Goal: Task Accomplishment & Management: Manage account settings

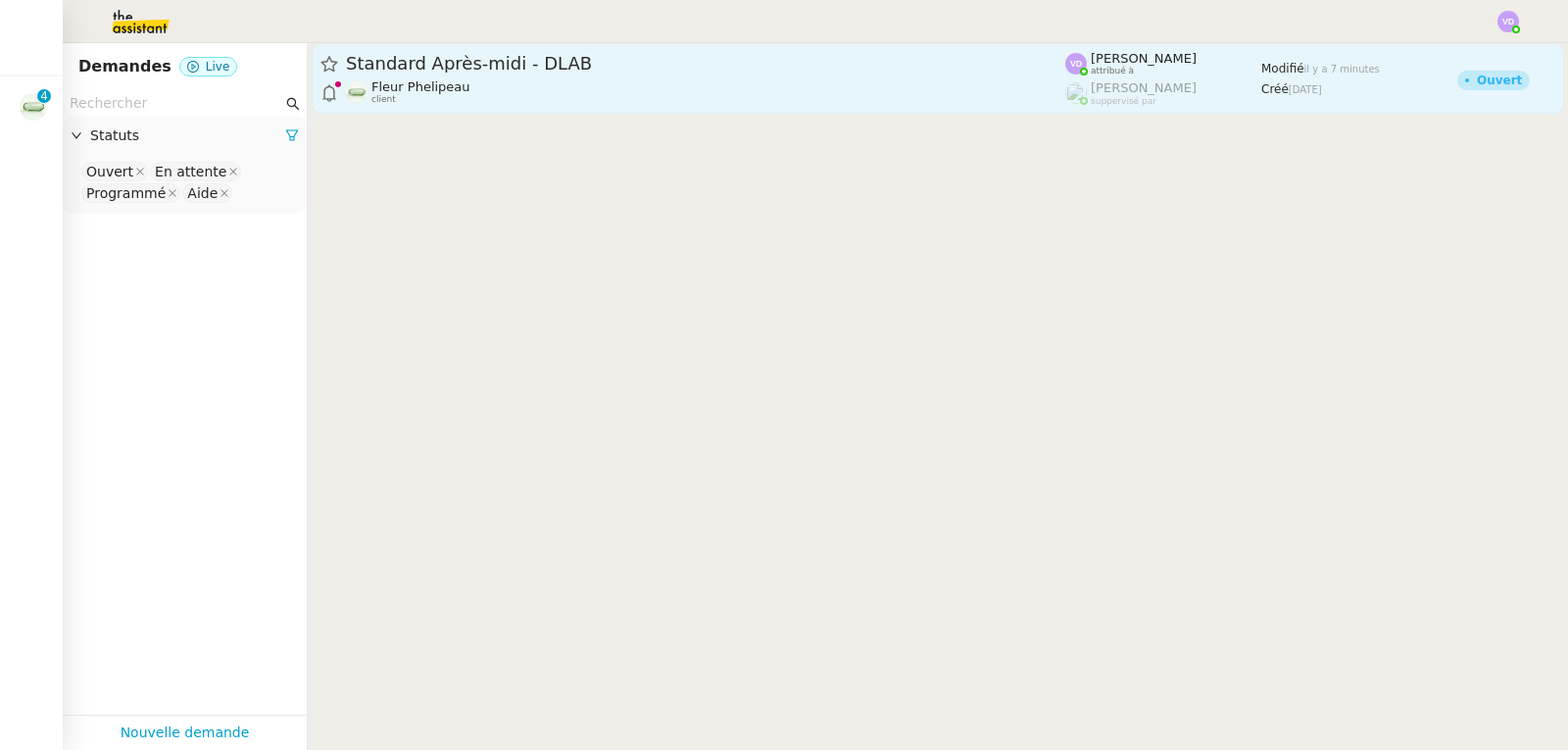
click at [719, 74] on div "Standard Après-midi - DLAB" at bounding box center [706, 64] width 719 height 24
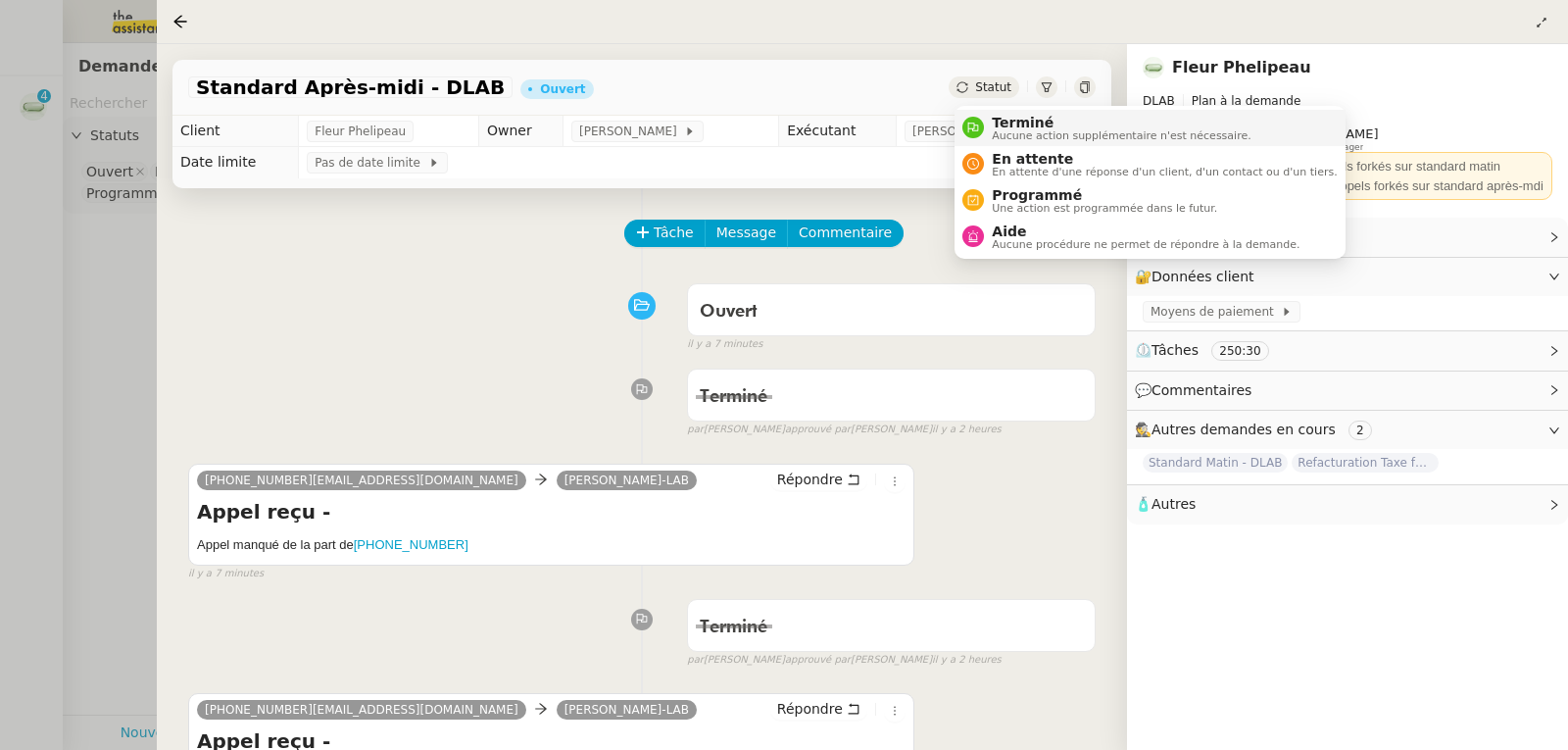
click at [1021, 121] on span "Terminé" at bounding box center [1121, 122] width 259 height 16
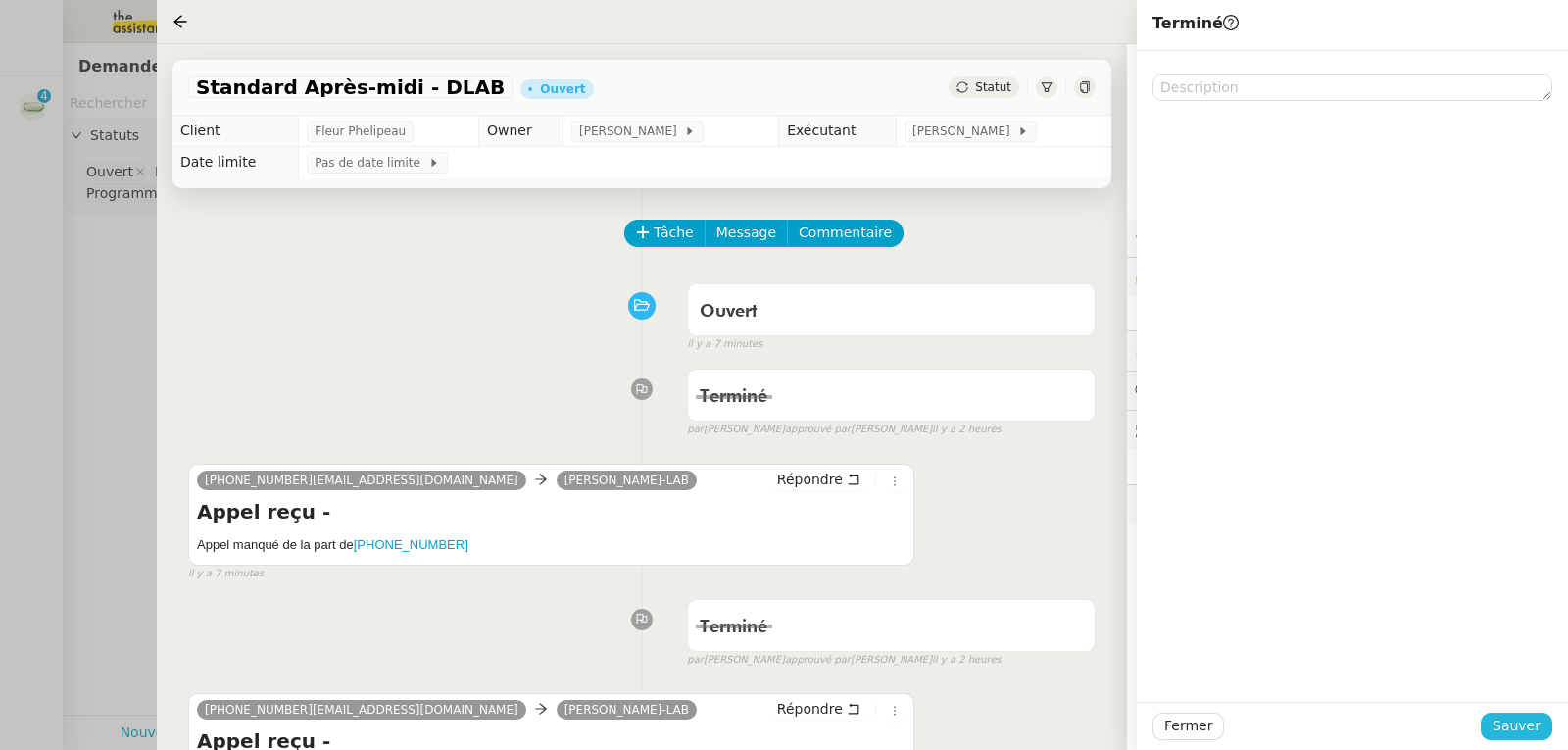
click at [1509, 718] on span "Sauver" at bounding box center [1517, 725] width 48 height 23
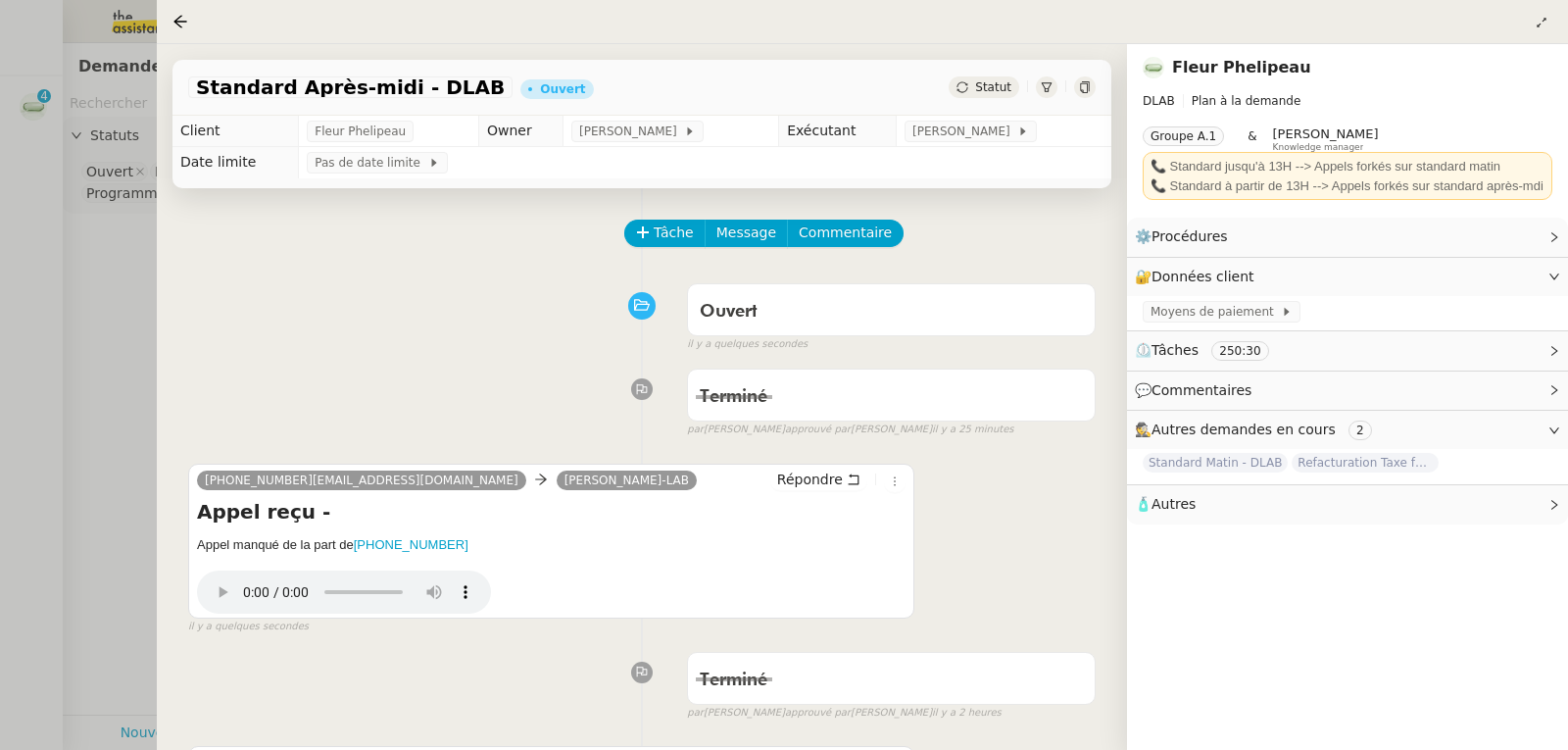
click at [51, 205] on div at bounding box center [784, 375] width 1568 height 750
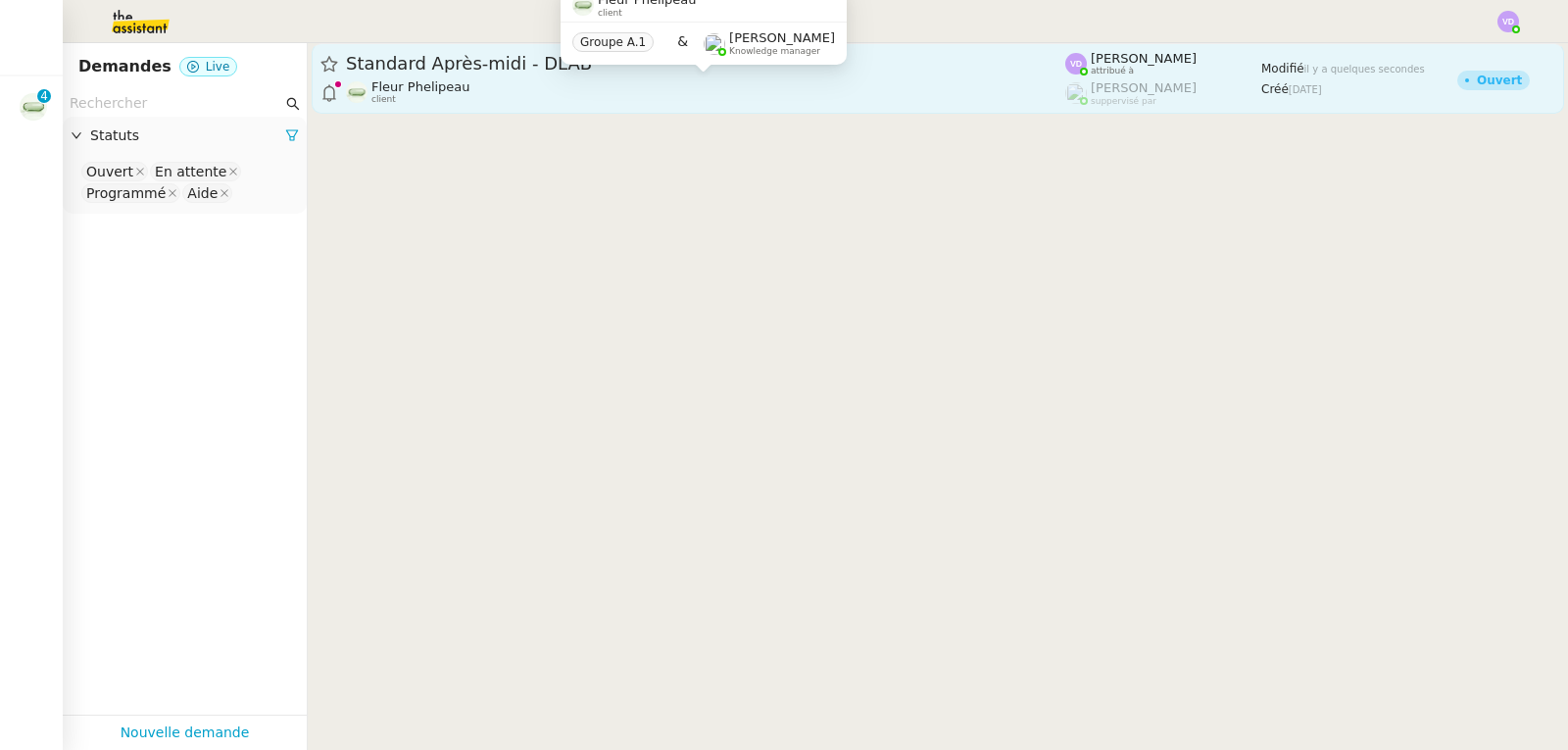
click at [425, 81] on span "Fleur Phelipeau" at bounding box center [420, 86] width 99 height 15
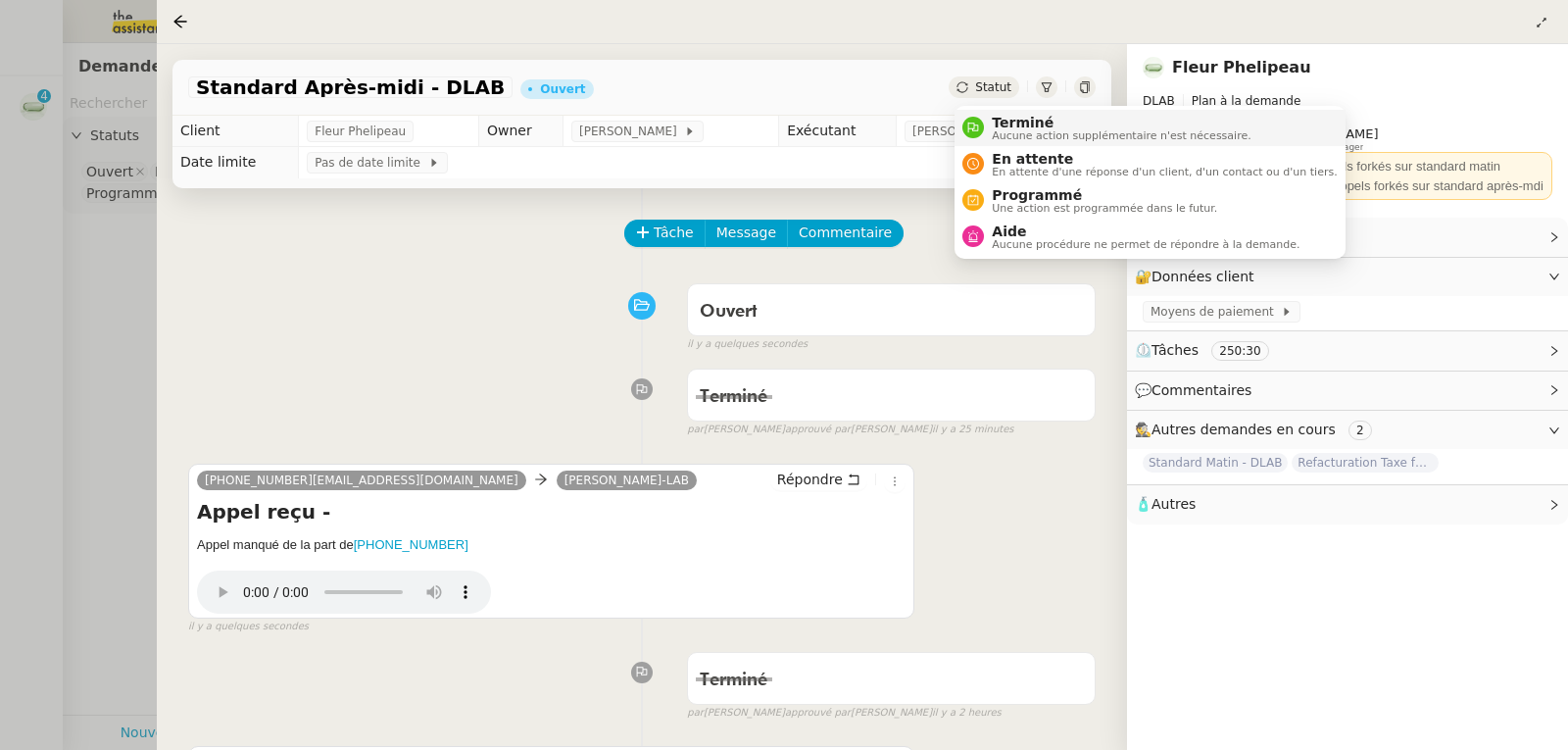
click at [1011, 121] on span "Terminé" at bounding box center [1121, 122] width 259 height 16
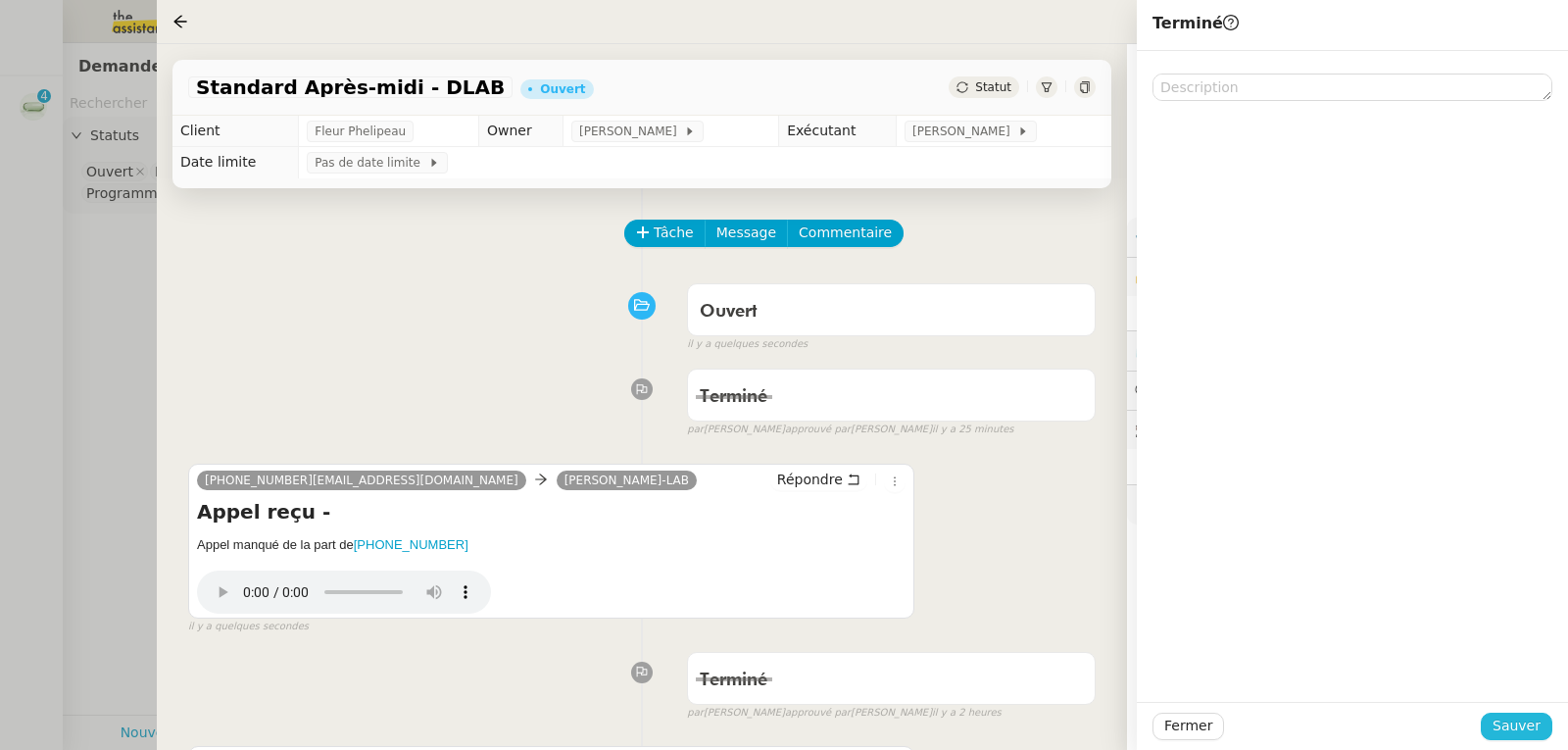
click at [1507, 729] on span "Sauver" at bounding box center [1517, 725] width 48 height 23
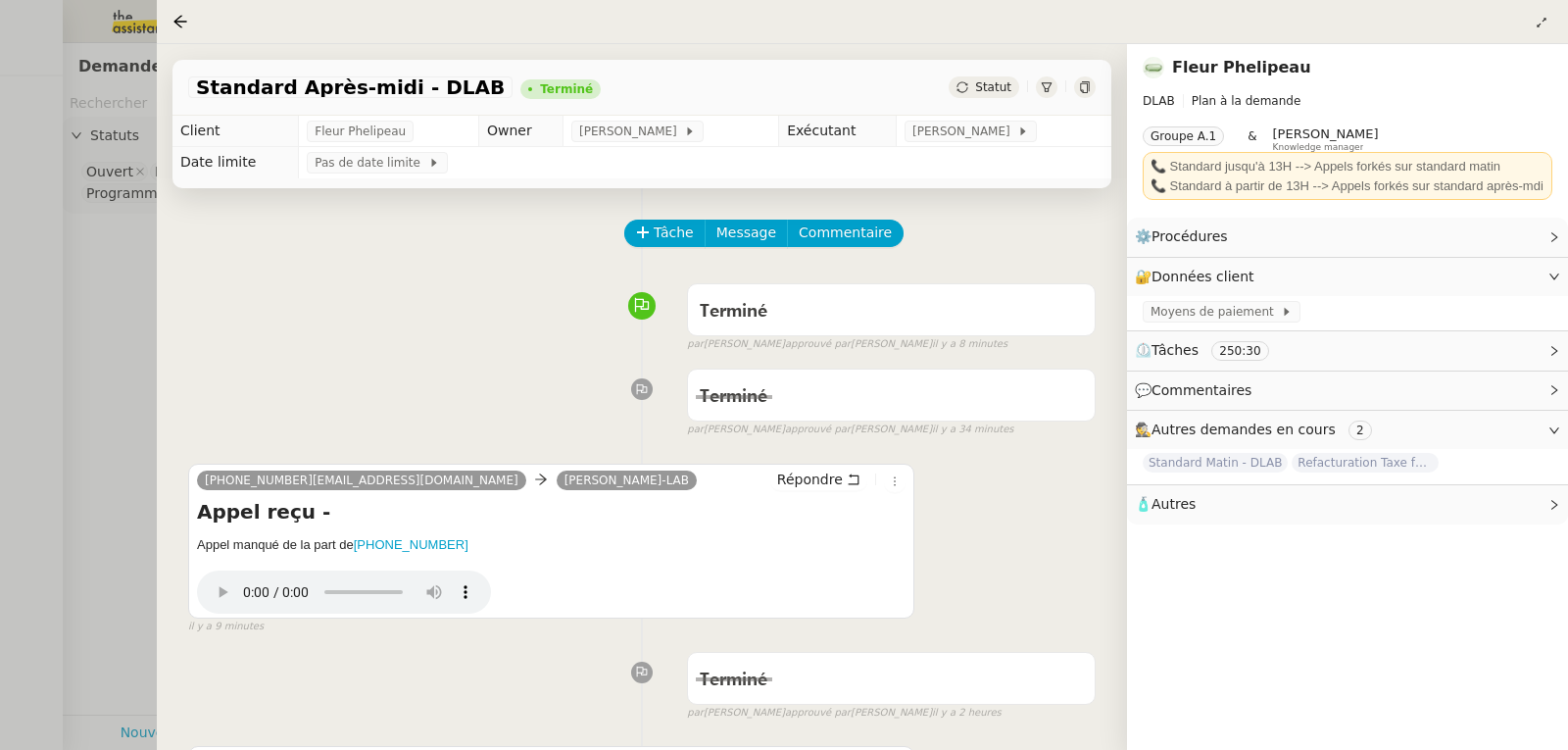
click at [128, 275] on div at bounding box center [784, 375] width 1568 height 750
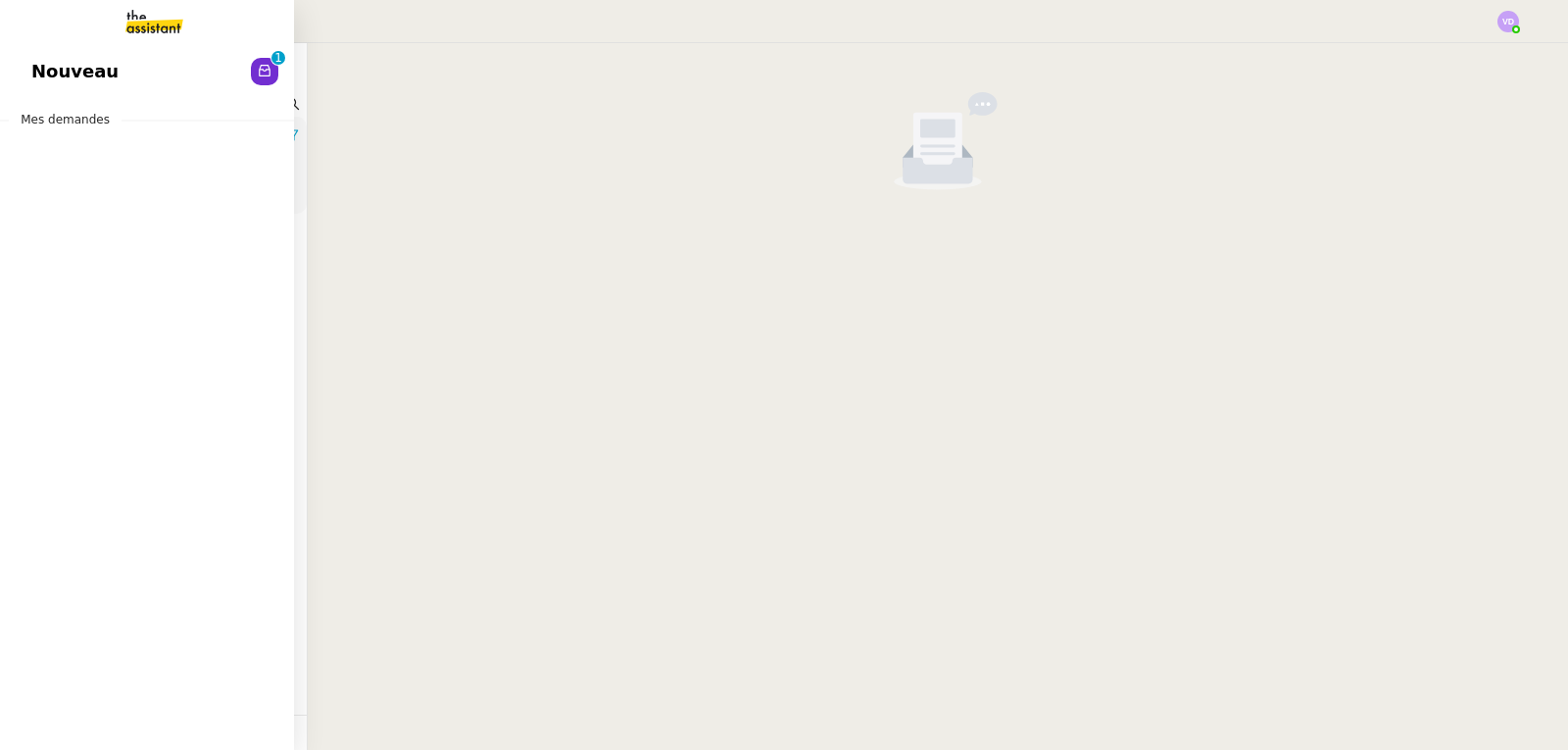
click at [52, 73] on span "Nouveau" at bounding box center [75, 72] width 87 height 30
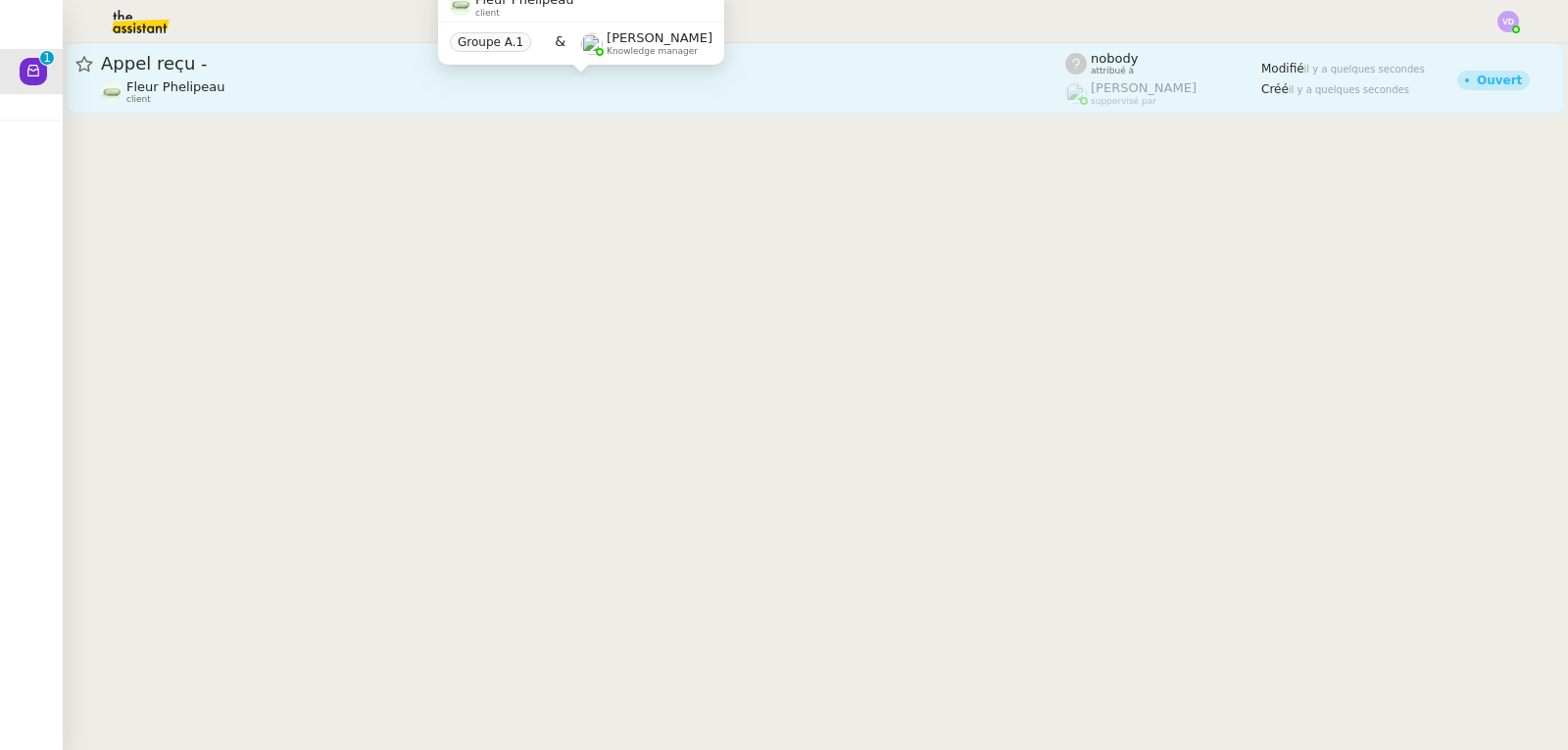
click at [383, 81] on div "Fleur Phelipeau client" at bounding box center [582, 92] width 964 height 26
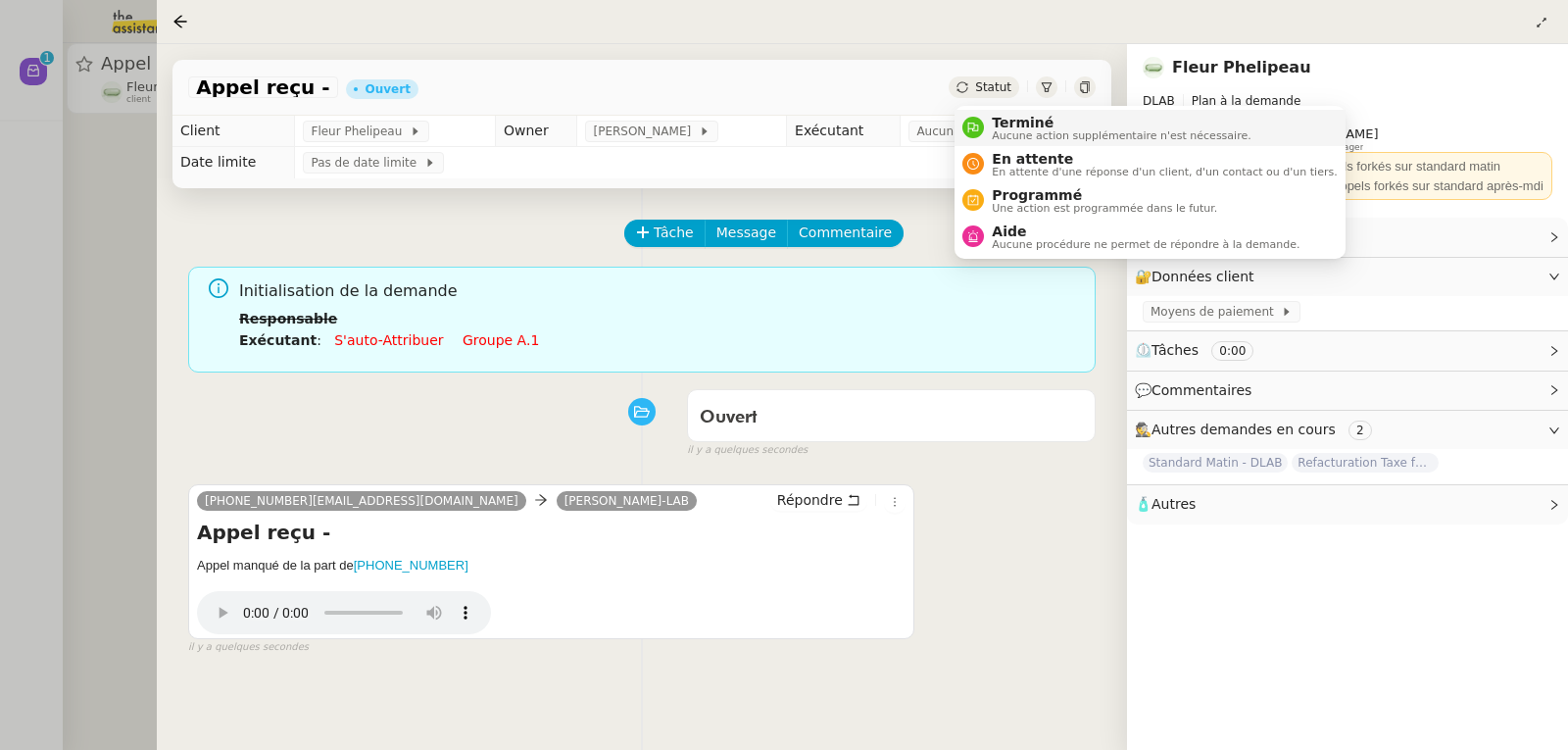
click at [1009, 114] on span "Terminé" at bounding box center [1121, 122] width 259 height 16
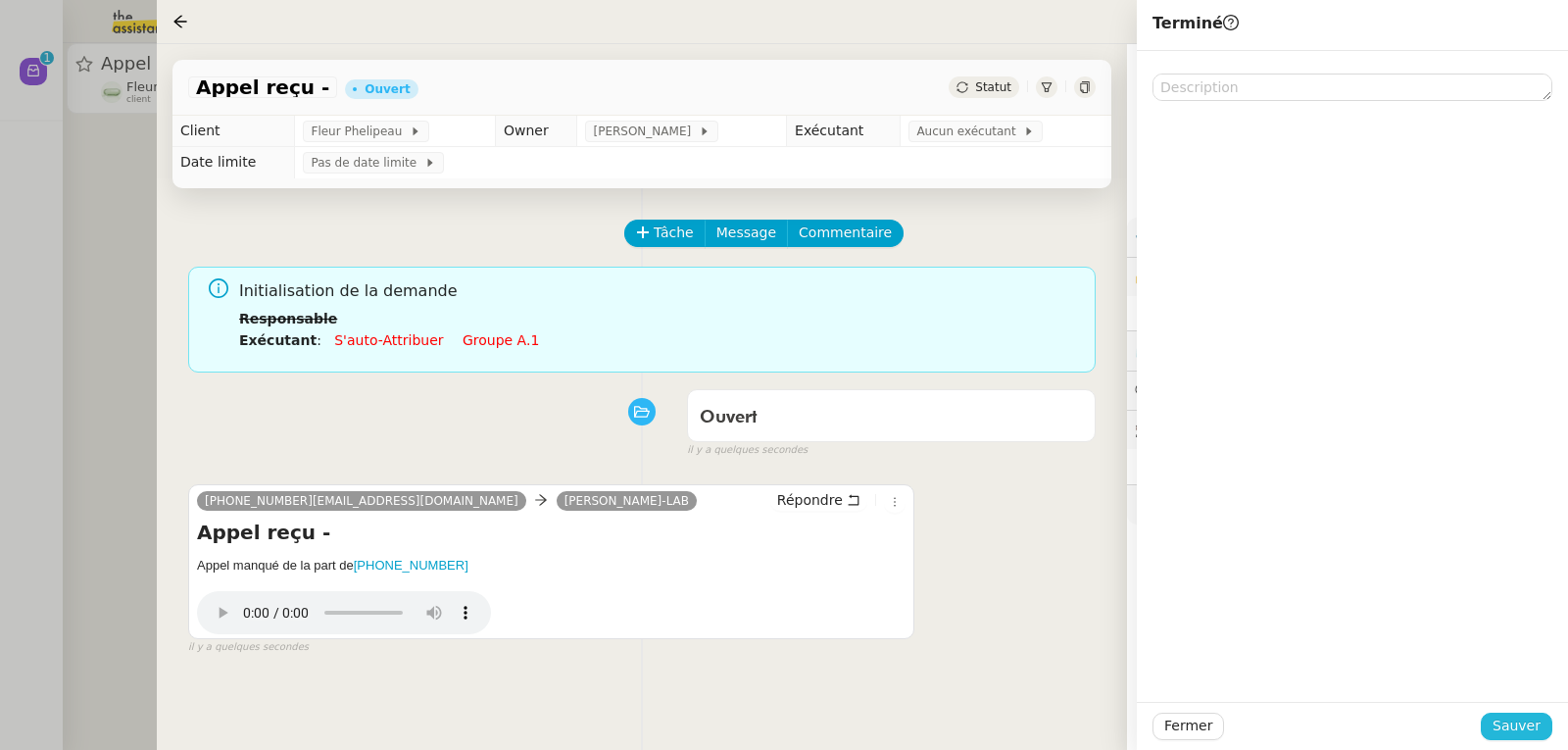
click at [1506, 726] on span "Sauver" at bounding box center [1517, 725] width 48 height 23
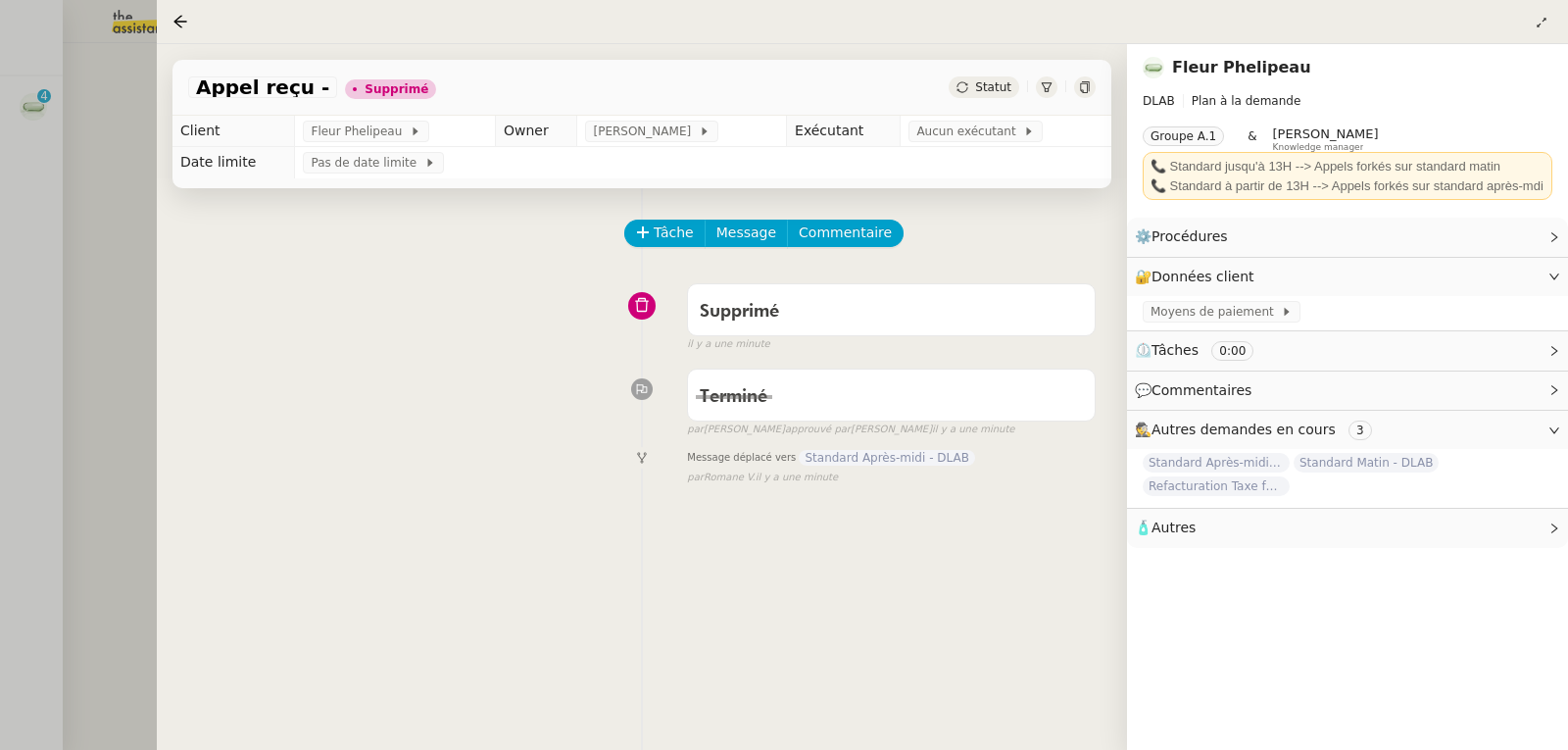
click at [86, 204] on div at bounding box center [784, 375] width 1568 height 750
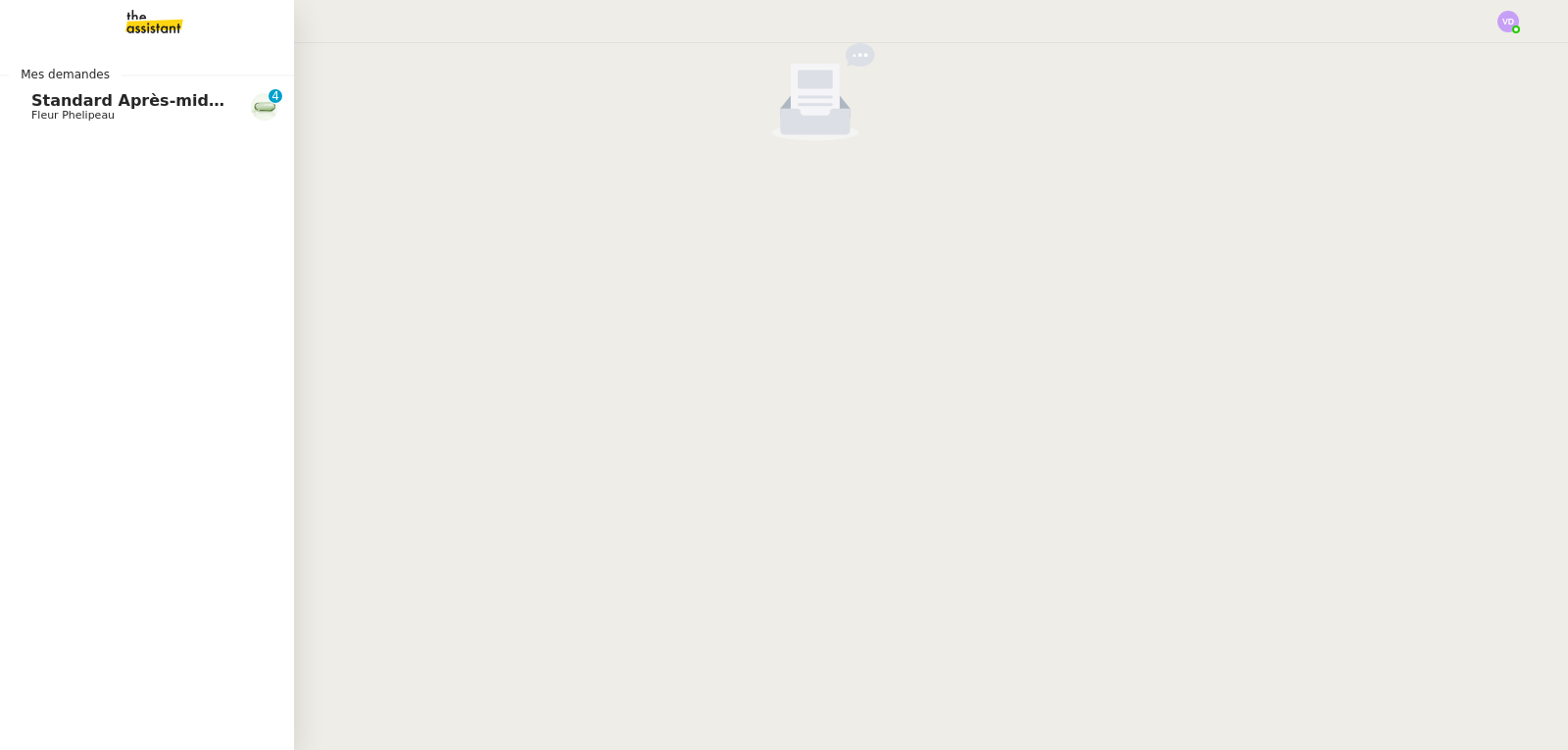
click at [49, 108] on span "Standard Après-midi - DLAB" at bounding box center [155, 100] width 247 height 19
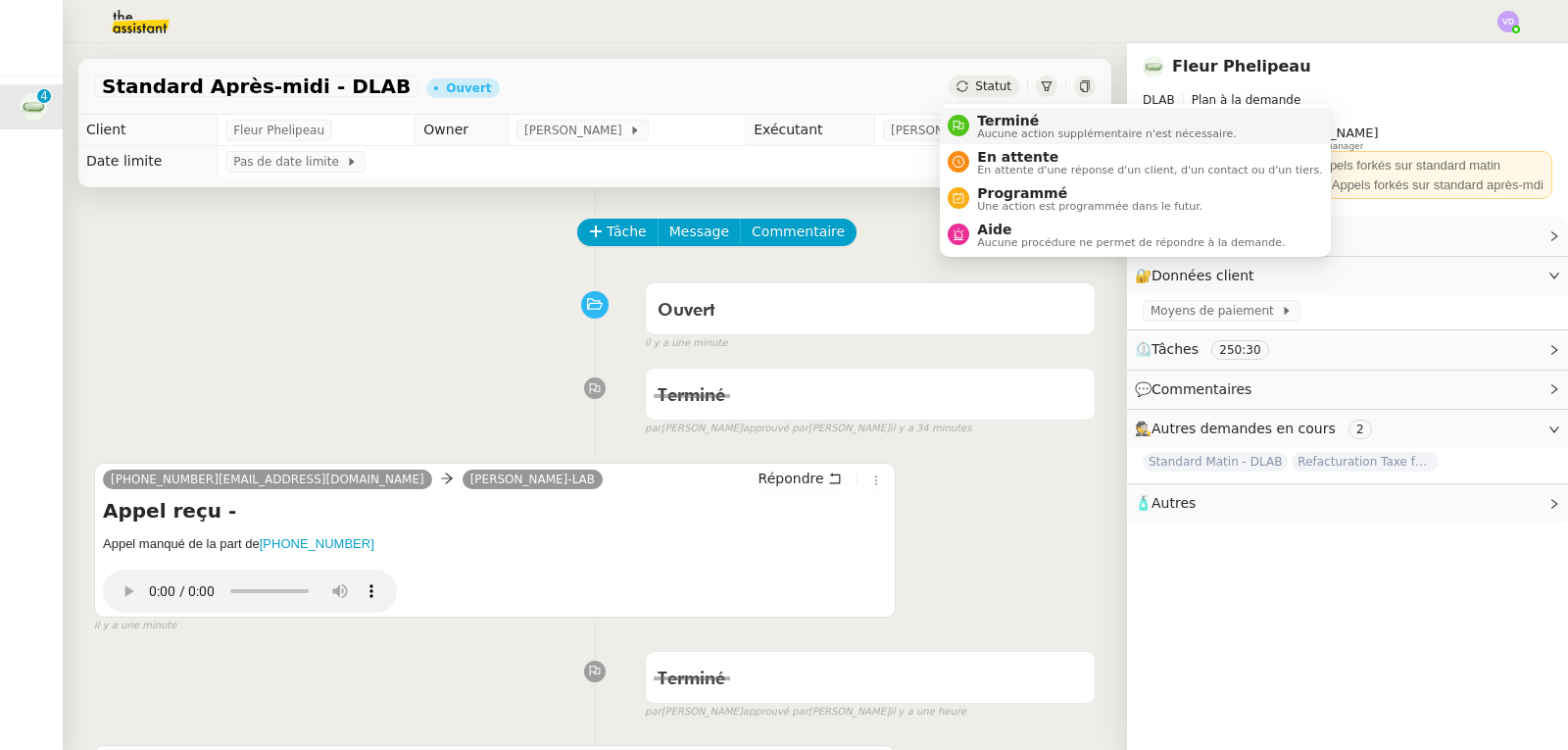
click at [994, 120] on span "Terminé" at bounding box center [1106, 120] width 259 height 16
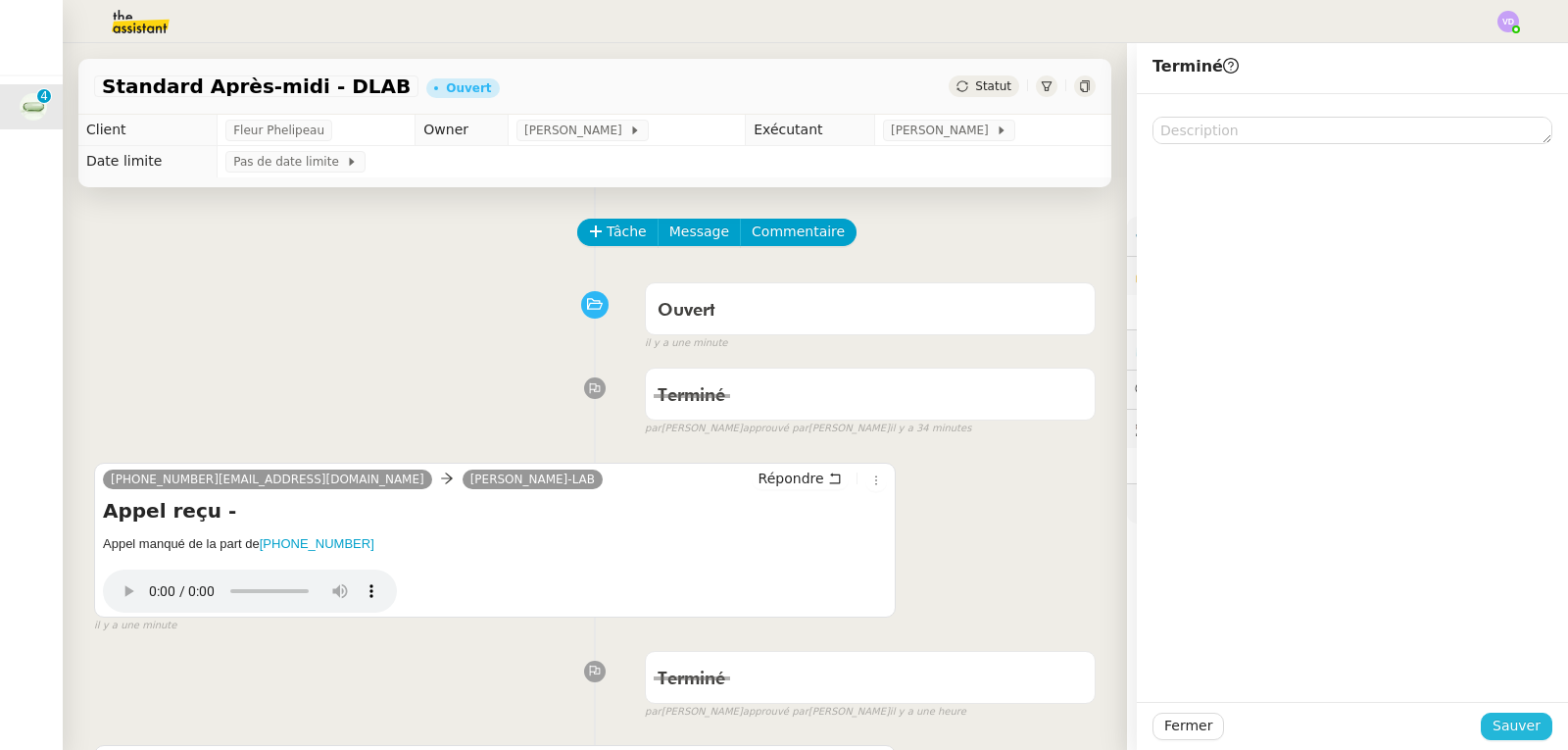
click at [1502, 714] on span "Sauver" at bounding box center [1517, 725] width 48 height 23
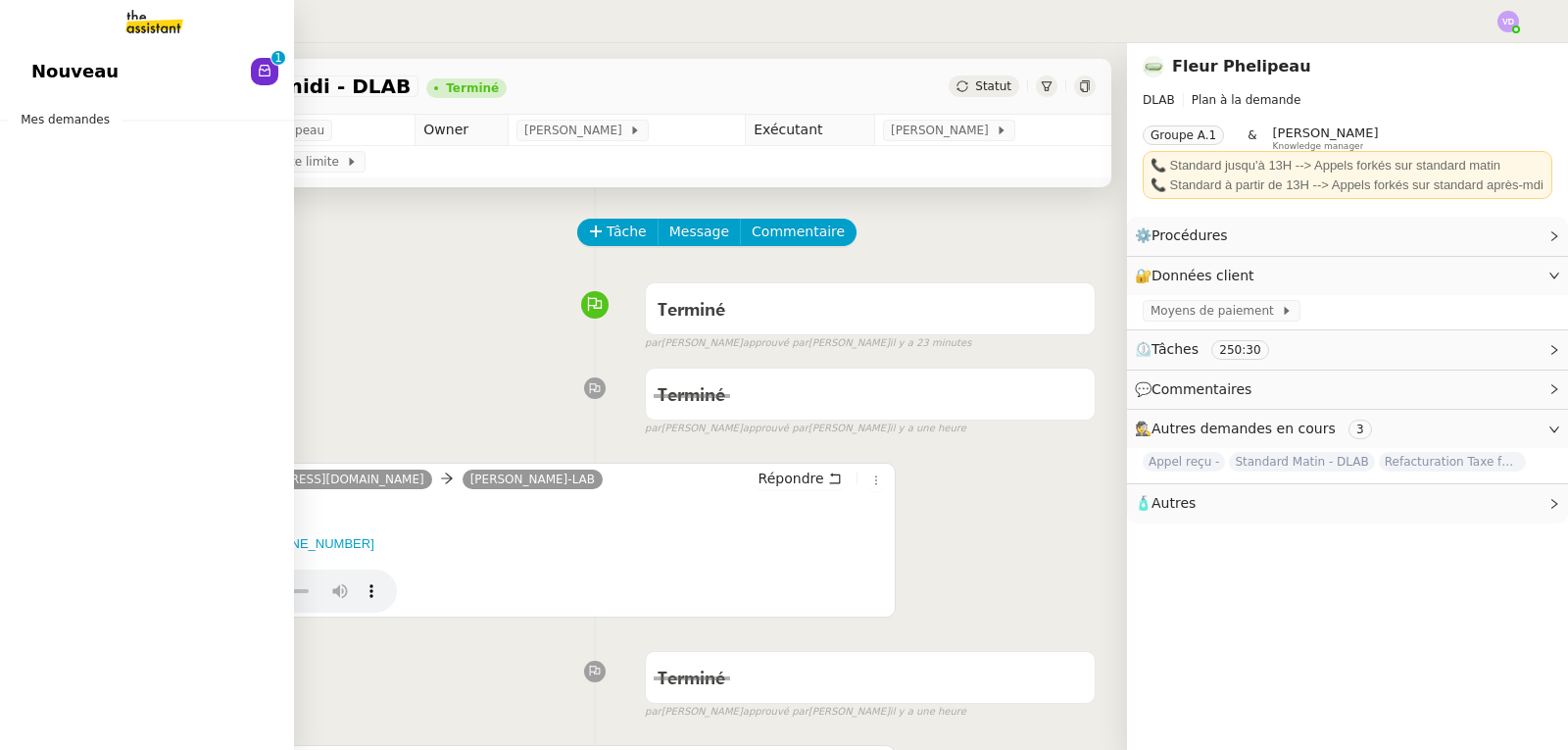
click at [58, 70] on span "Nouveau" at bounding box center [75, 72] width 87 height 30
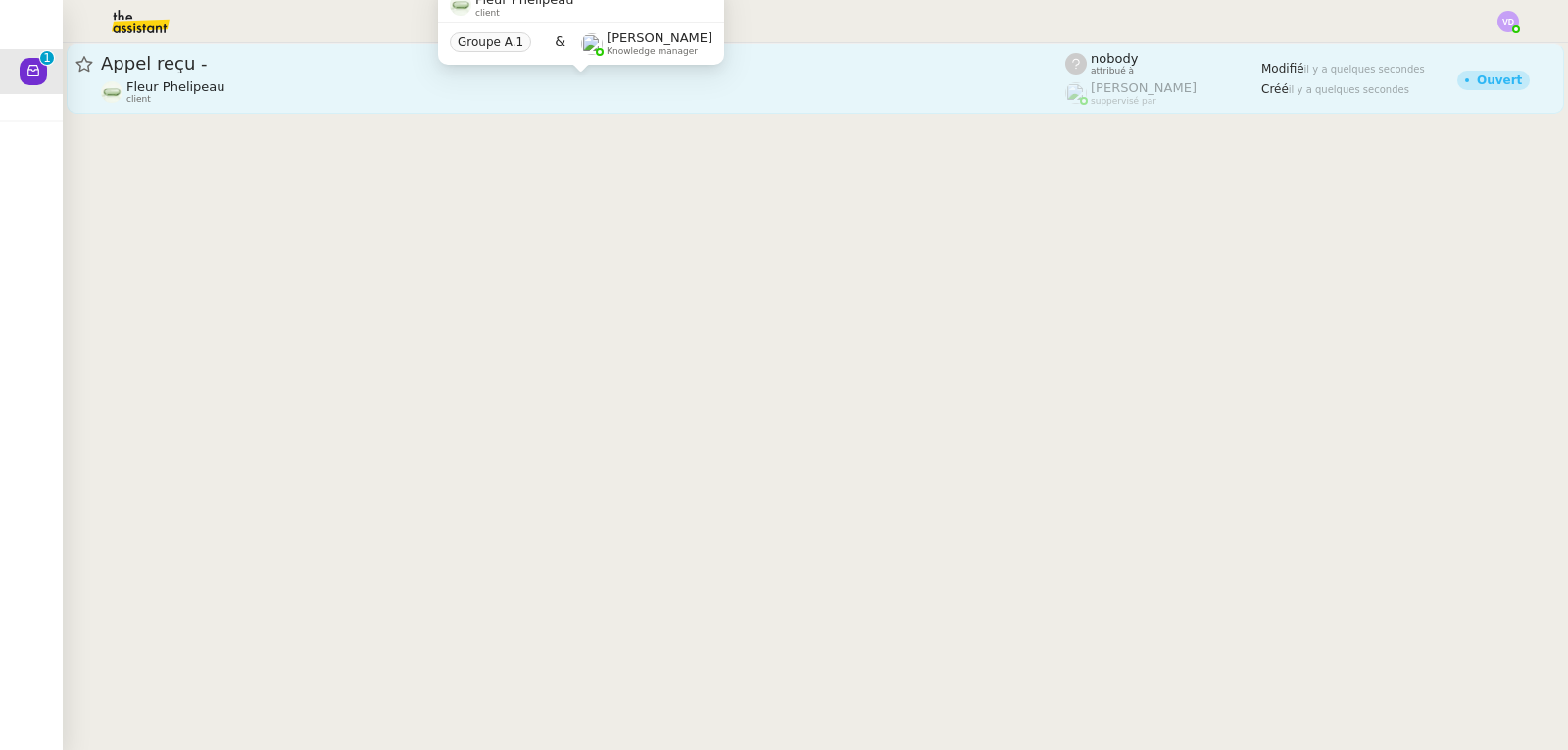
click at [521, 96] on div "Fleur Phelipeau client" at bounding box center [582, 92] width 964 height 26
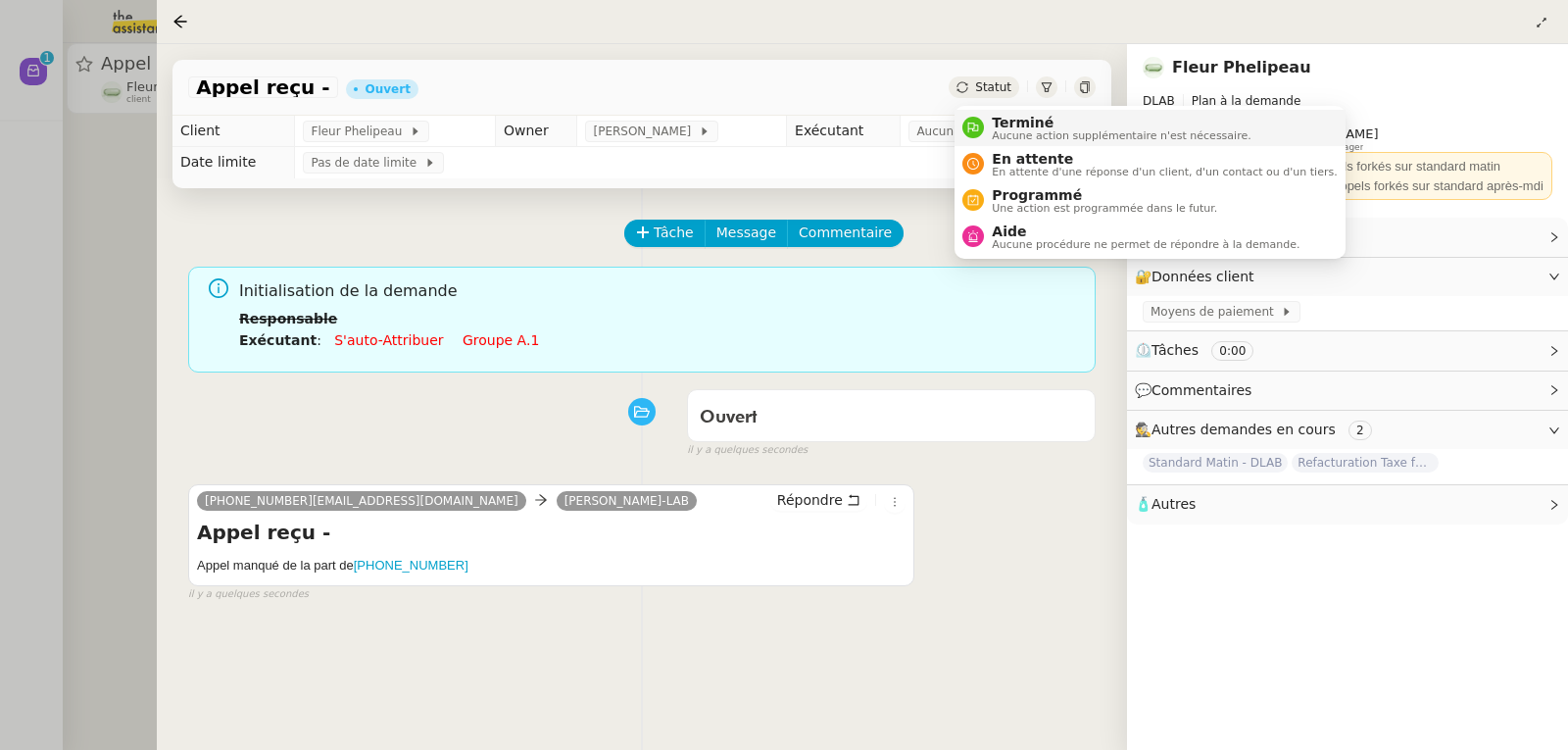
click at [1008, 114] on span "Terminé" at bounding box center [1121, 122] width 259 height 16
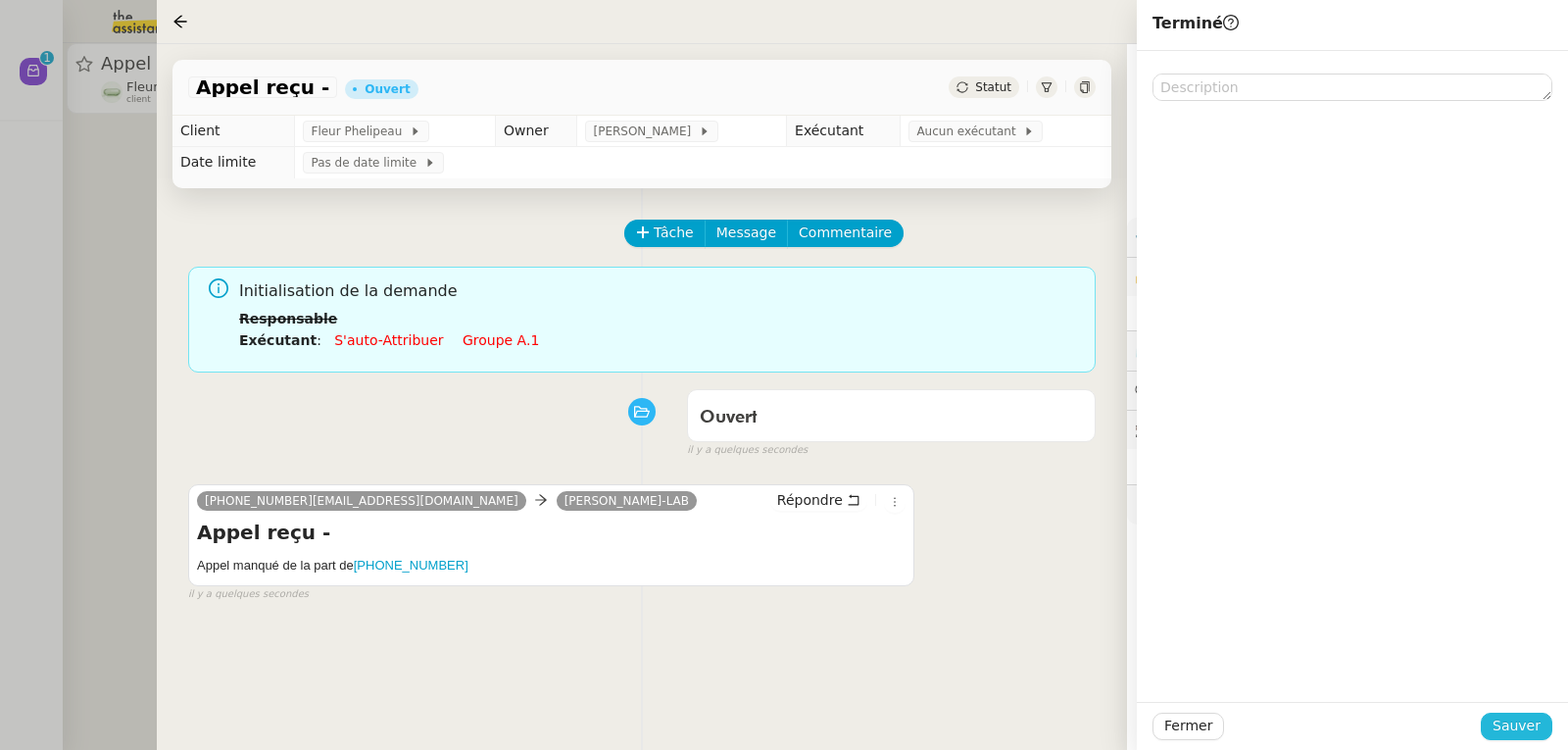
click at [1511, 723] on span "Sauver" at bounding box center [1517, 725] width 48 height 23
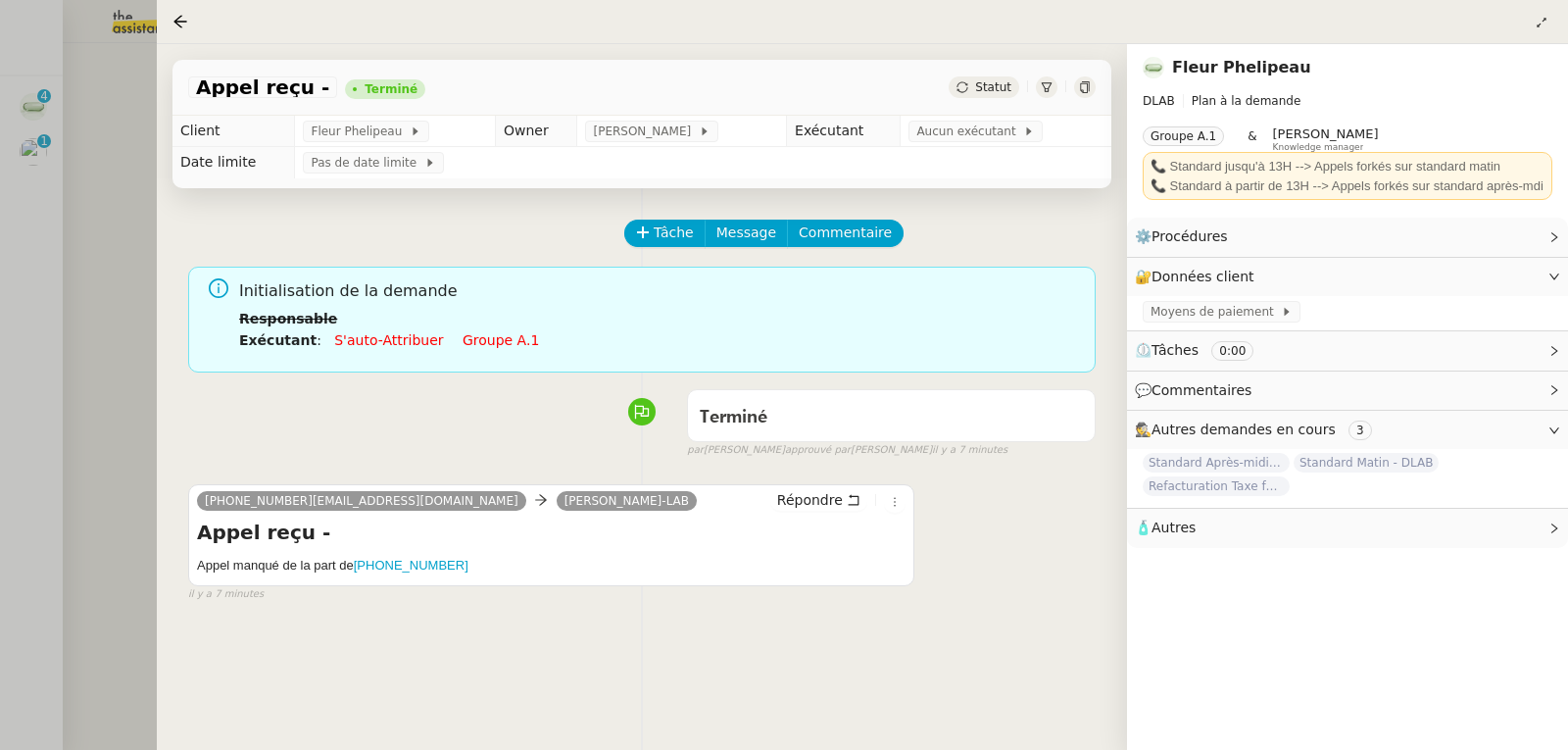
click at [80, 196] on div at bounding box center [784, 375] width 1568 height 750
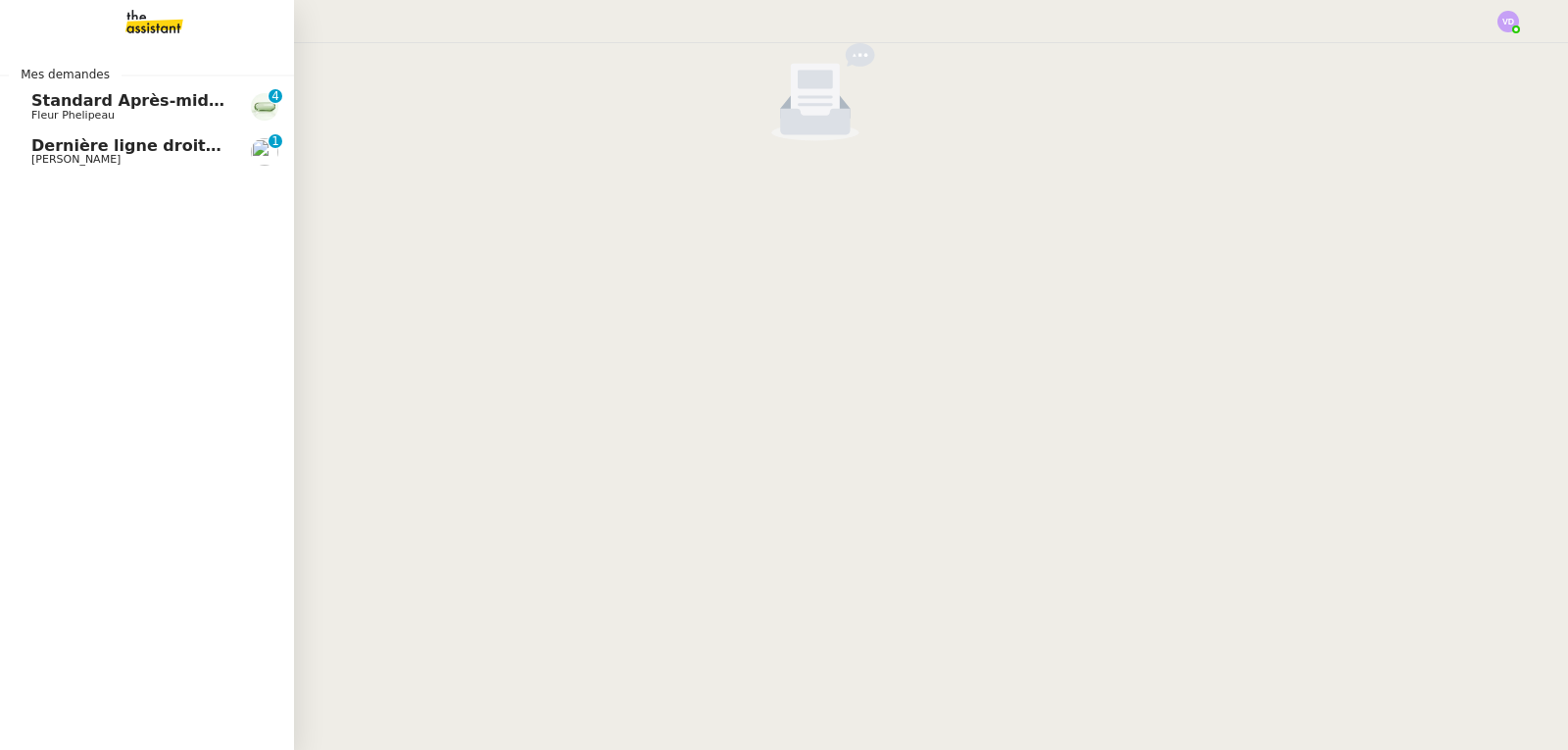
click at [53, 106] on span "Standard Après-midi - DLAB" at bounding box center [155, 100] width 247 height 19
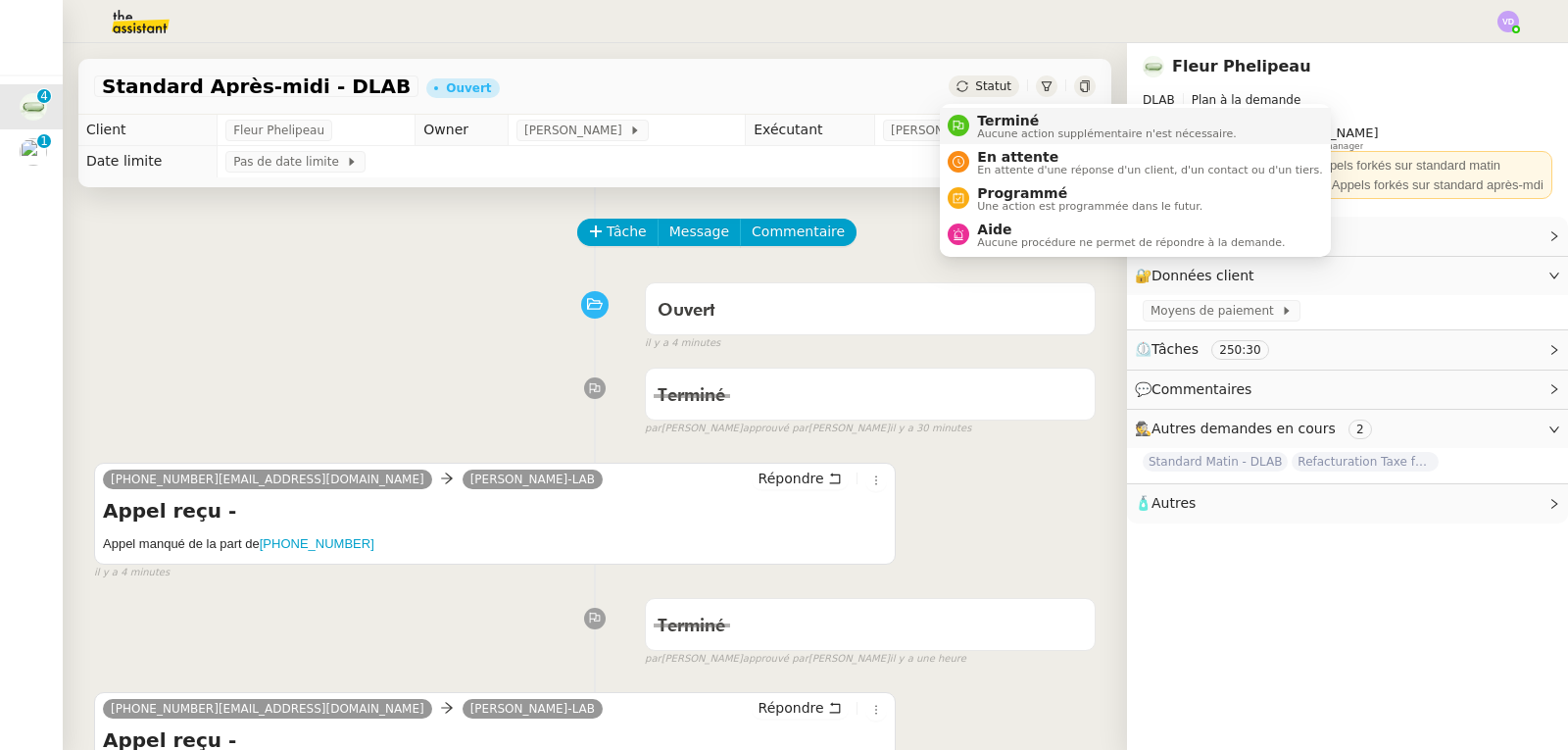
click at [978, 119] on span "Terminé" at bounding box center [1106, 120] width 259 height 16
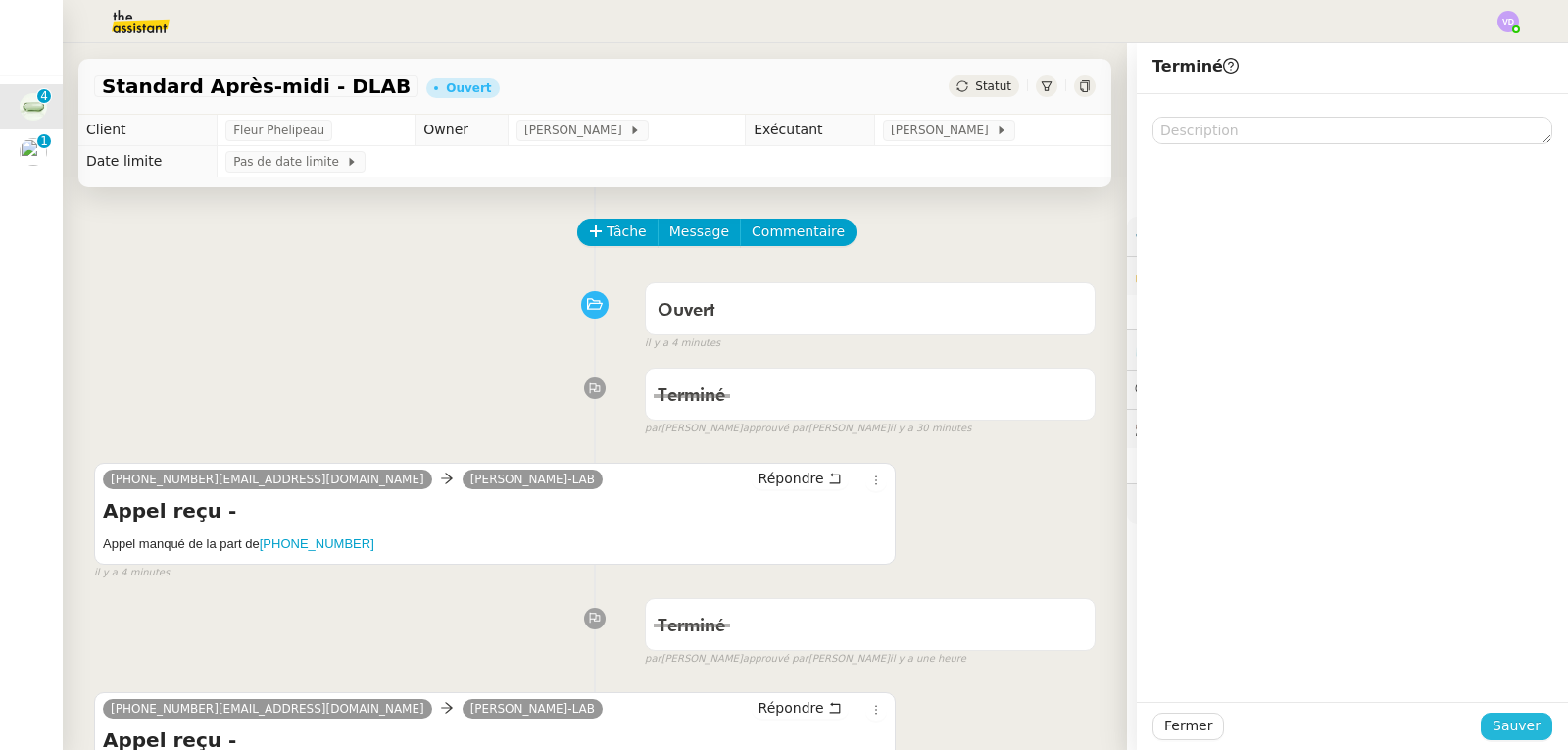
drag, startPoint x: 1485, startPoint y: 715, endPoint x: 189, endPoint y: 364, distance: 1342.7
click at [1493, 715] on span "Sauver" at bounding box center [1517, 725] width 48 height 23
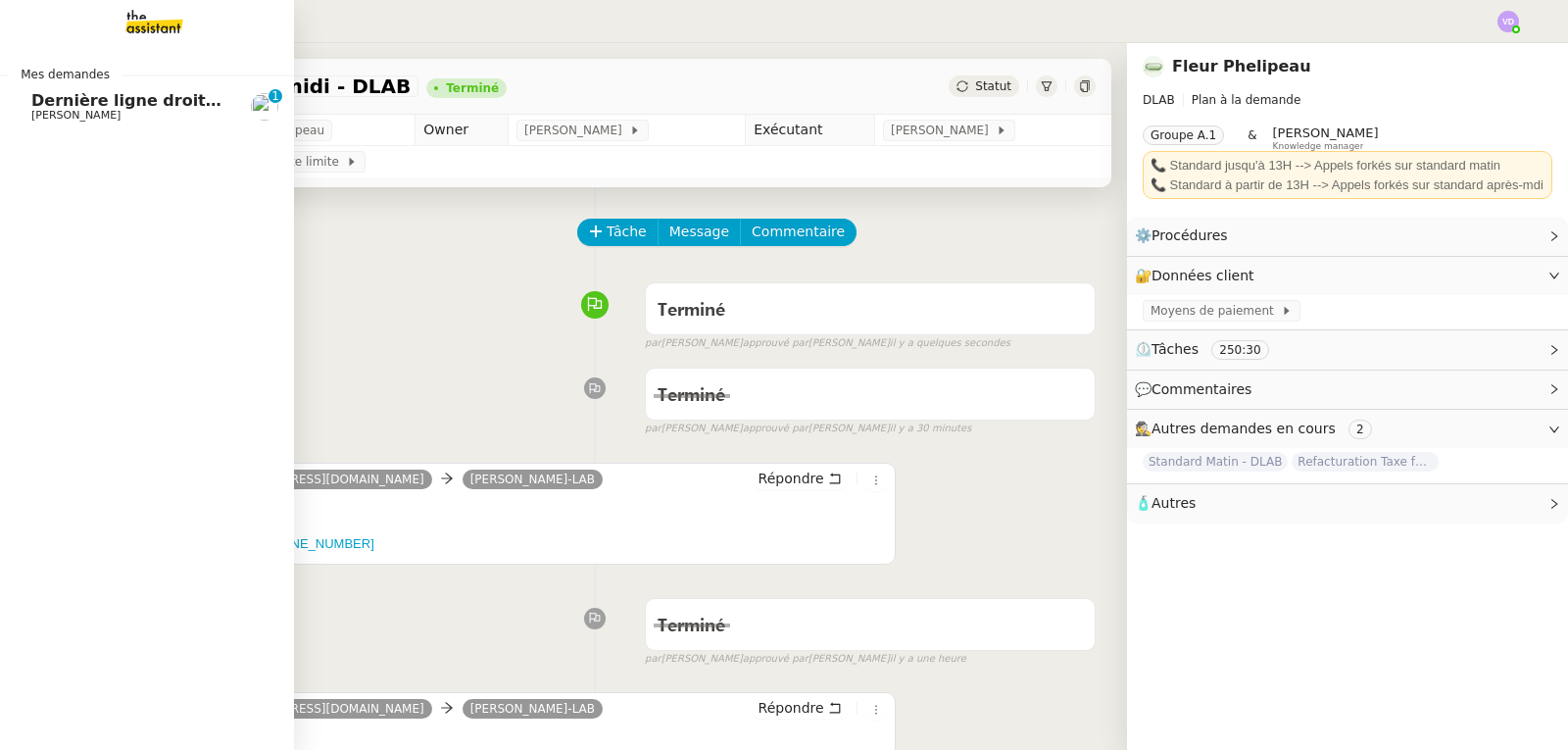
drag, startPoint x: 52, startPoint y: 100, endPoint x: 98, endPoint y: 100, distance: 46.0
click at [53, 100] on span "Dernière ligne droite pour notre quiz de l'été" at bounding box center [231, 100] width 399 height 19
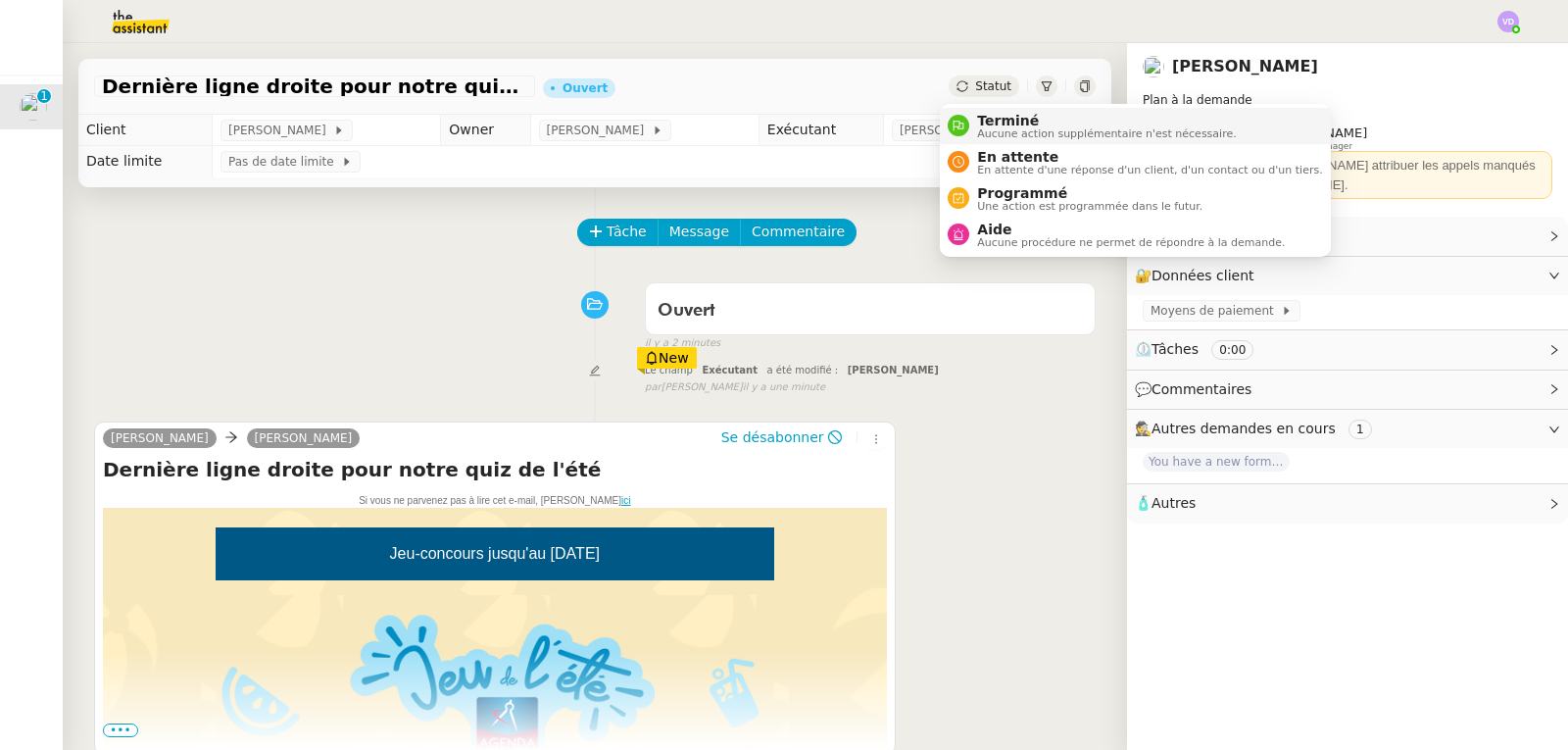
click at [997, 128] on span "Aucune action supplémentaire n'est nécessaire." at bounding box center [1106, 133] width 259 height 11
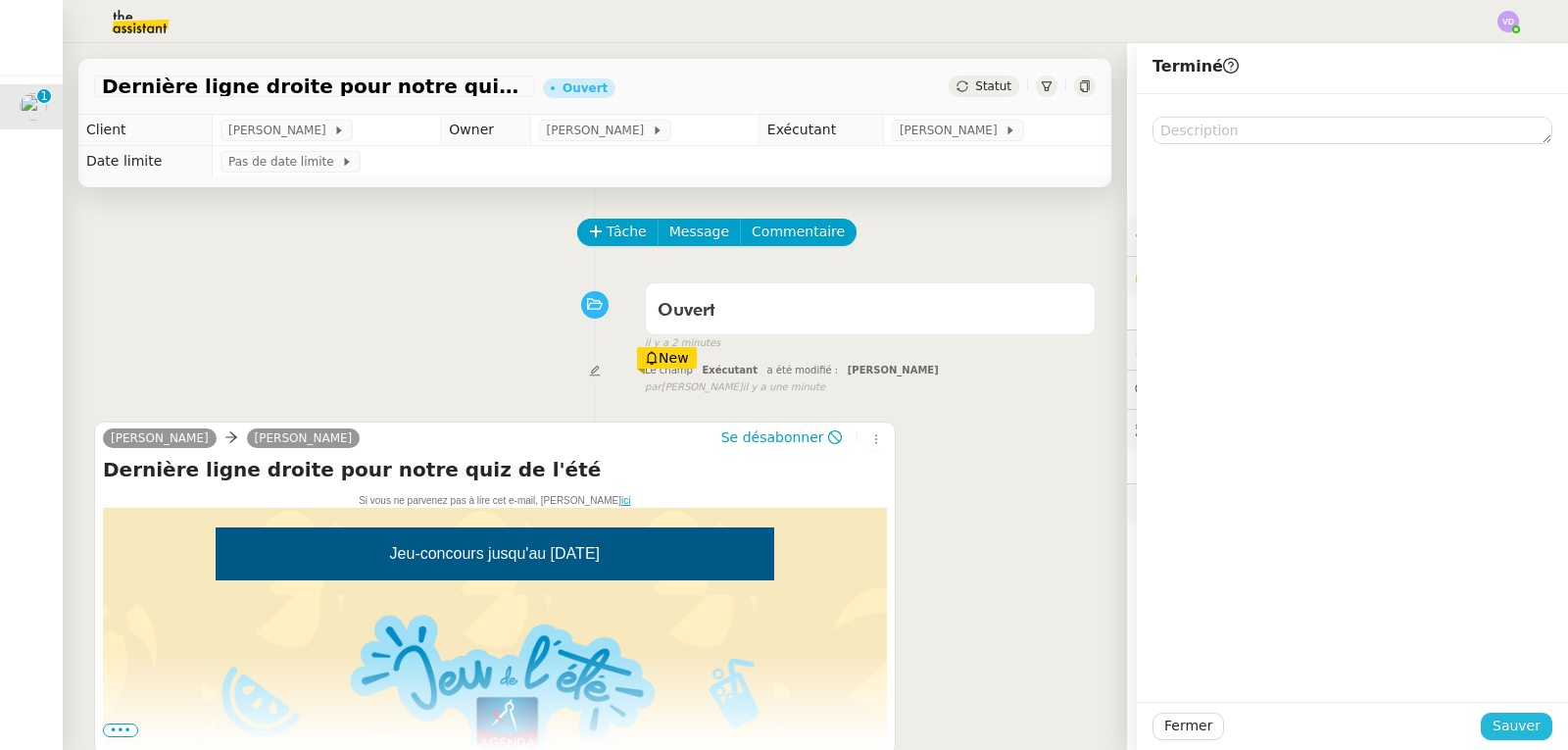
click at [1525, 722] on span "Sauver" at bounding box center [1517, 725] width 48 height 23
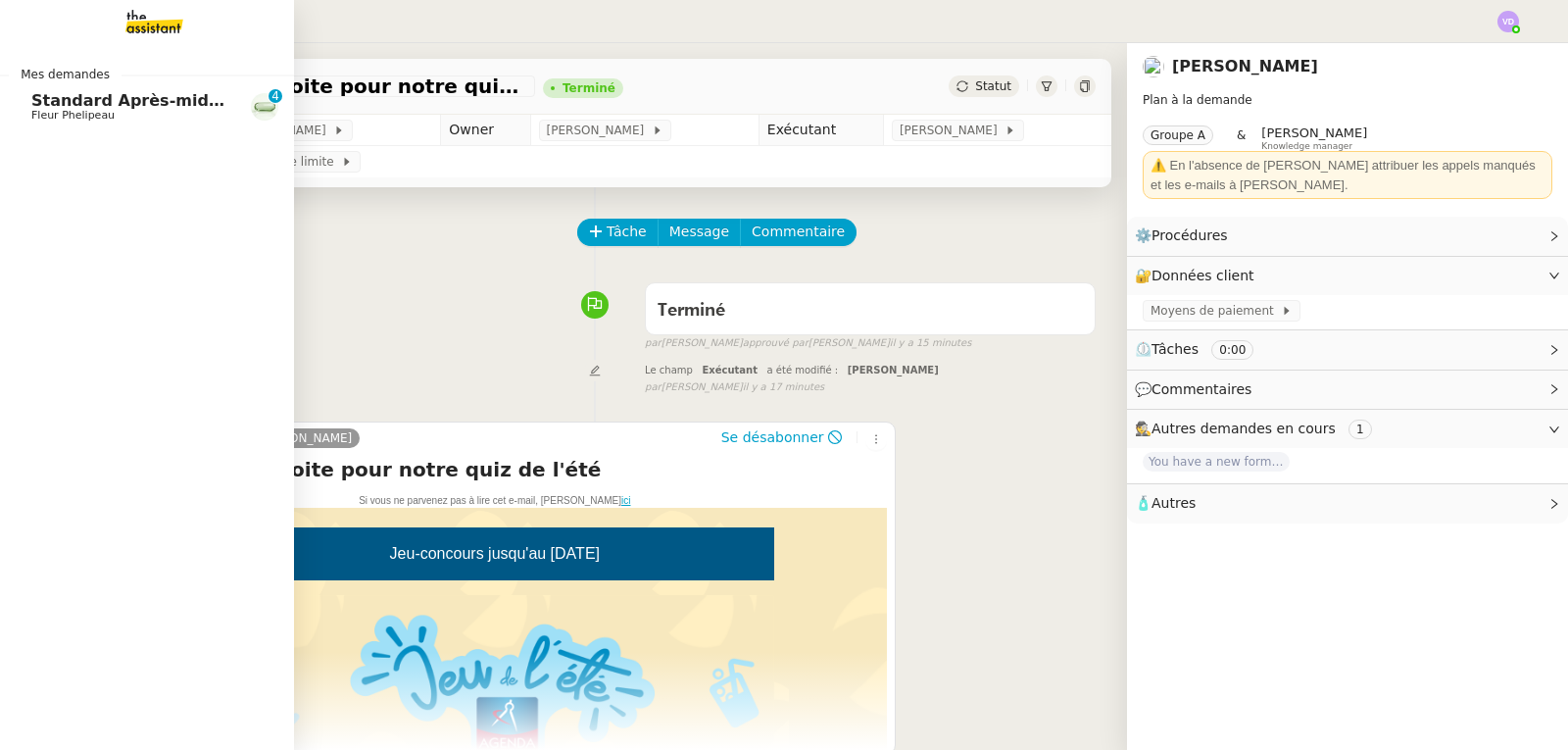
click at [57, 113] on span "Fleur Phelipeau" at bounding box center [73, 114] width 83 height 13
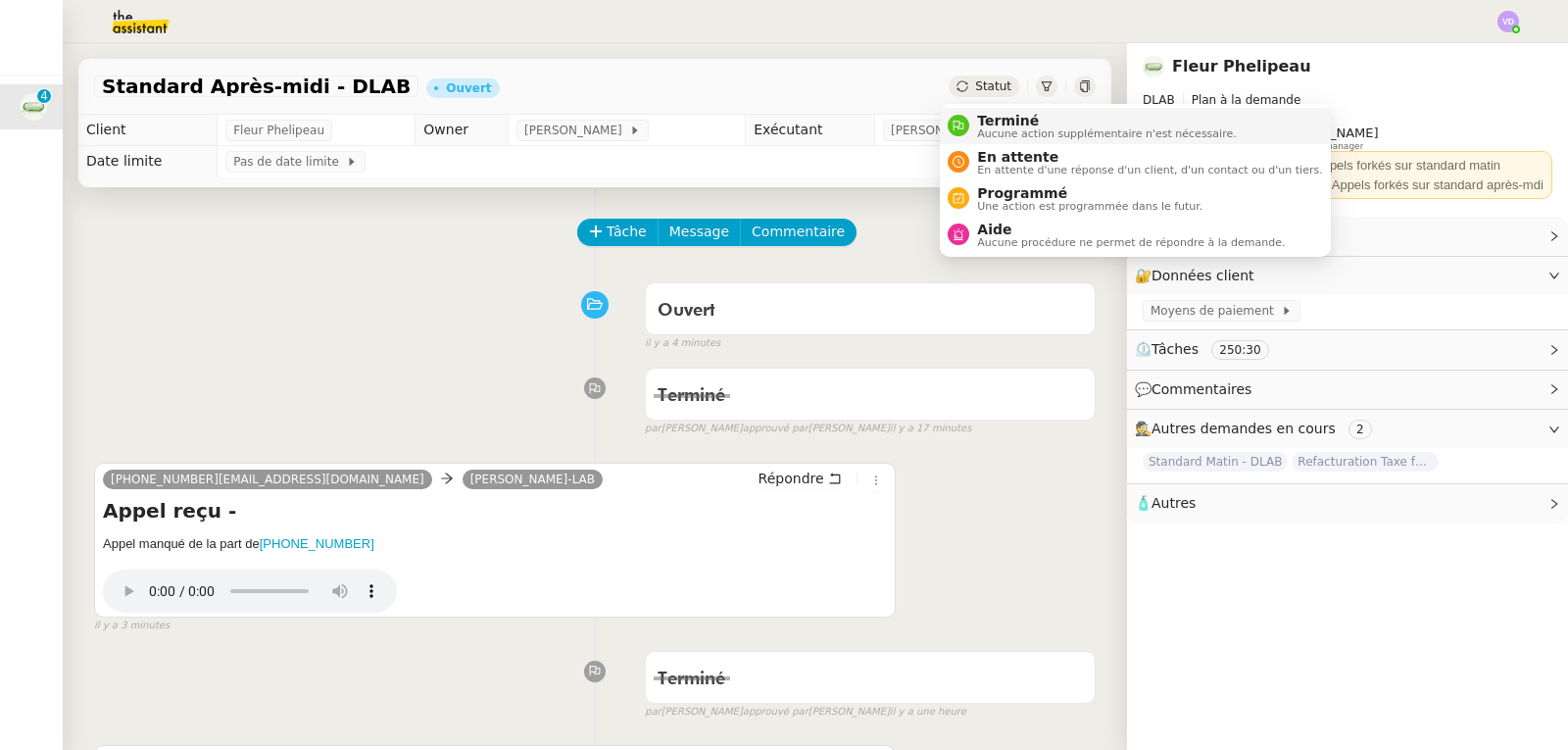
click at [991, 128] on span "Aucune action supplémentaire n'est nécessaire." at bounding box center [1106, 133] width 259 height 11
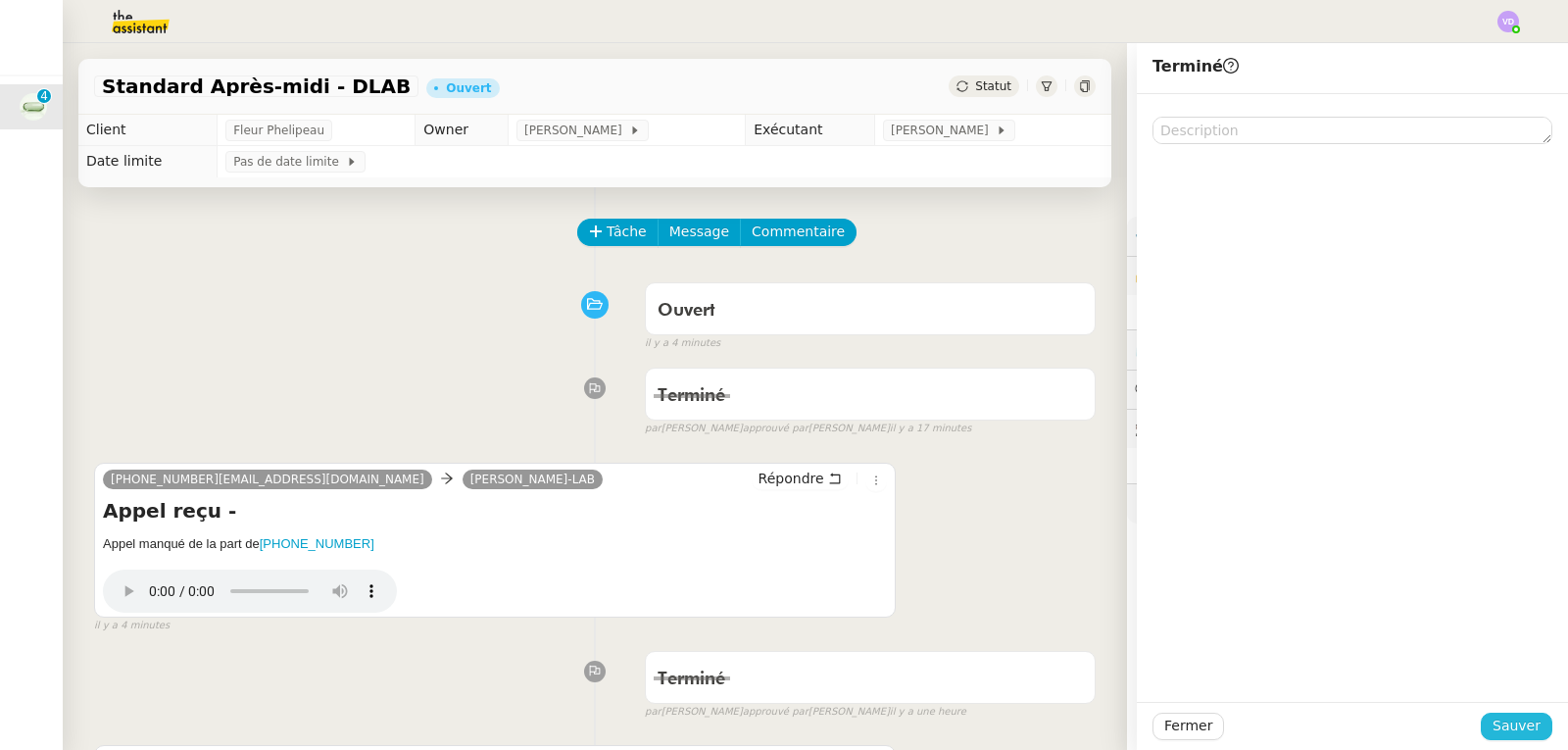
click at [1503, 721] on span "Sauver" at bounding box center [1517, 725] width 48 height 23
